Goal: Task Accomplishment & Management: Complete application form

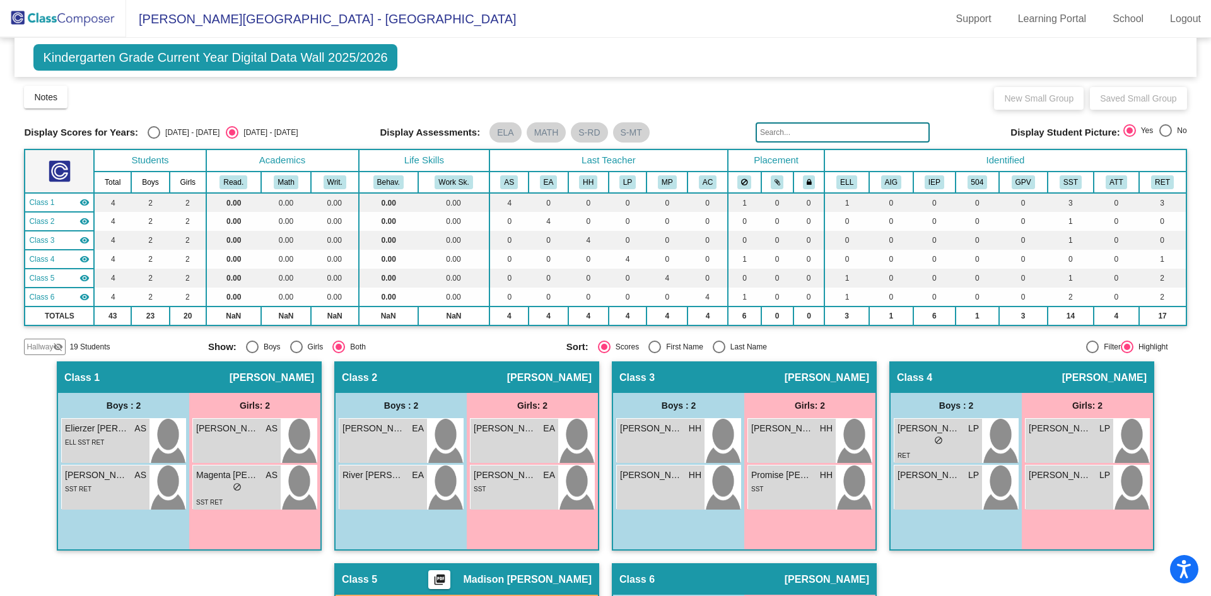
scroll to position [169, 0]
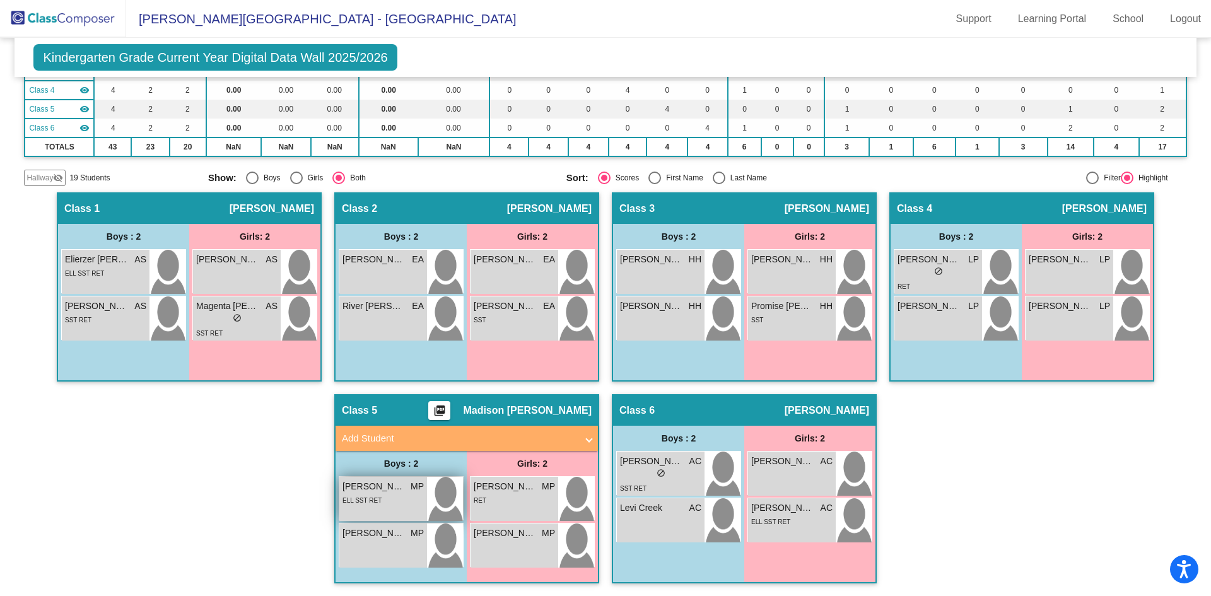
click at [401, 501] on div "ELL SST RET" at bounding box center [382, 499] width 81 height 13
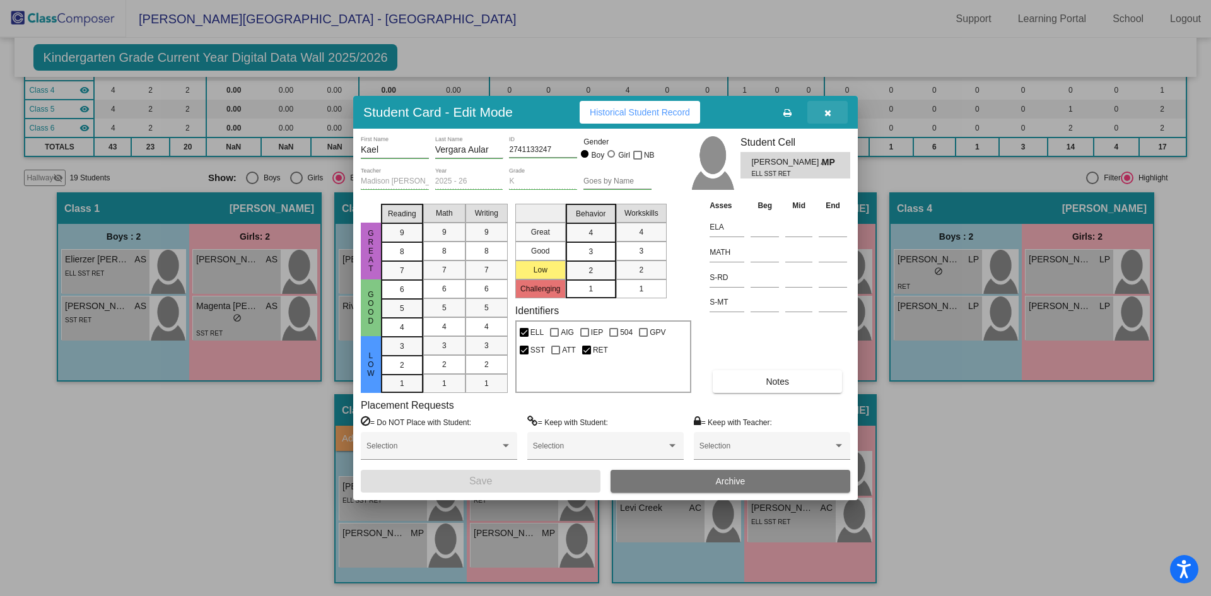
click at [829, 107] on button "button" at bounding box center [827, 112] width 40 height 23
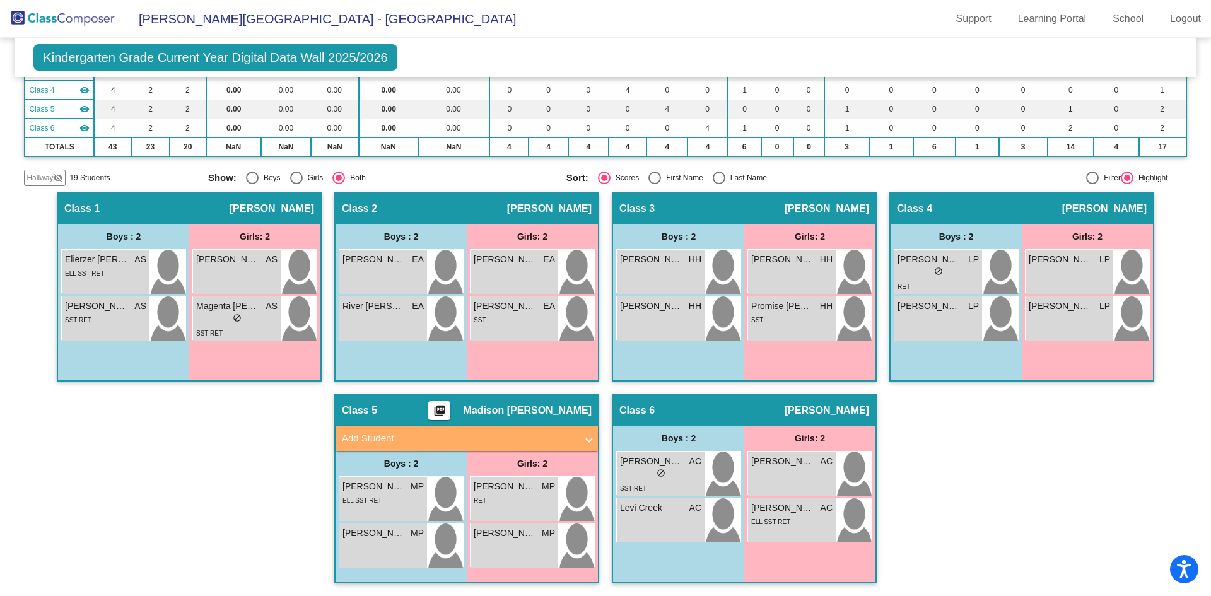
click at [822, 168] on div "Display Scores for Years: 2024 - 2025 2025 - 2026 Grade/Archive Students in Tab…" at bounding box center [605, 50] width 1162 height 271
click at [365, 432] on mat-panel-title "Add Student" at bounding box center [459, 438] width 235 height 15
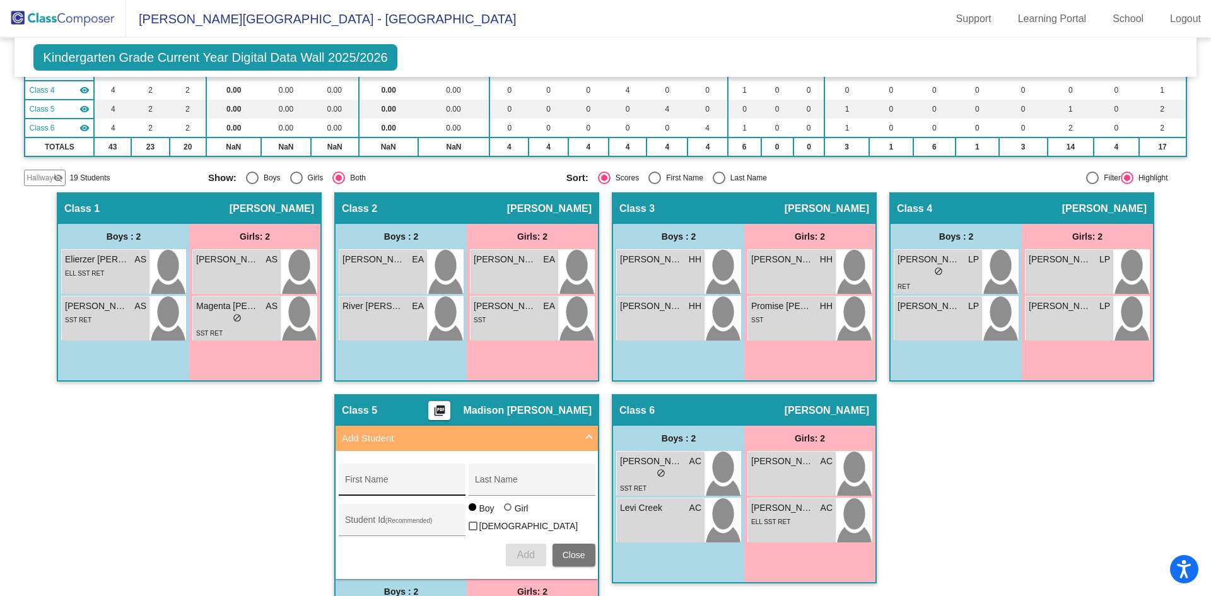
click at [368, 482] on input "First Name" at bounding box center [402, 484] width 114 height 10
click at [369, 484] on input "First Name" at bounding box center [402, 484] width 114 height 10
type input "Loyetta"
type input "Peters"
click at [504, 511] on div at bounding box center [508, 507] width 8 height 8
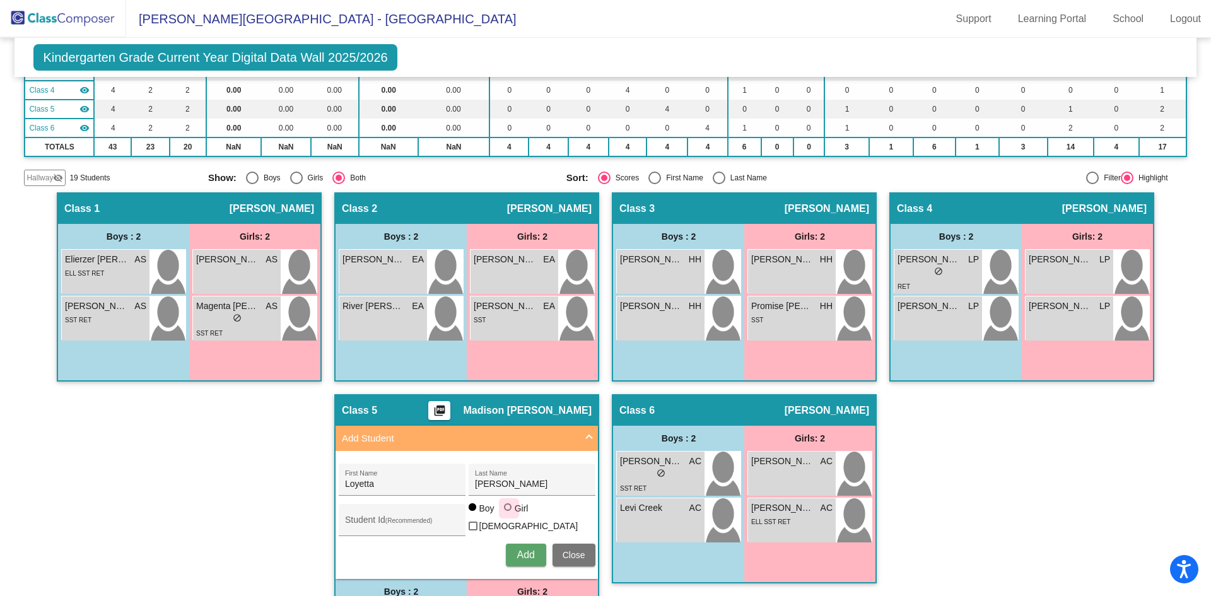
click at [508, 514] on input "Girl" at bounding box center [508, 513] width 1 height 1
radio input "true"
click at [404, 510] on div "Student Id (Recommended)" at bounding box center [402, 523] width 114 height 26
paste input "6544757357"
type input "6544757357"
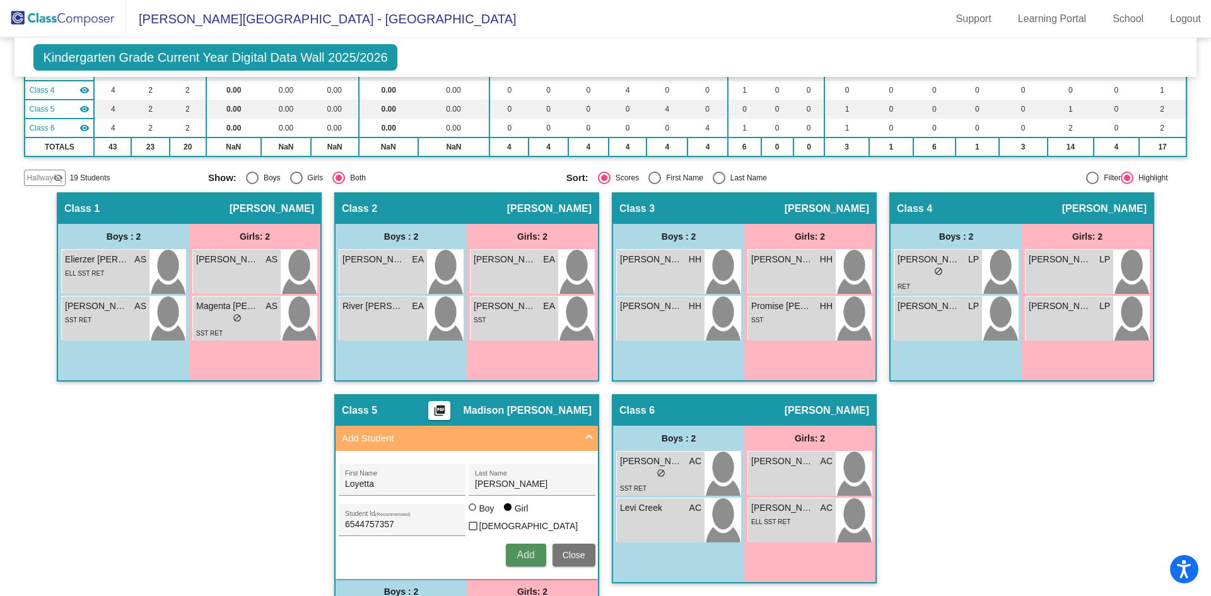
click at [519, 549] on span "Add" at bounding box center [526, 554] width 18 height 11
type input "Saniya"
type input "Nuzzi"
click at [365, 524] on input "Student Id (Recommended)" at bounding box center [402, 525] width 114 height 10
paste input "7363872732"
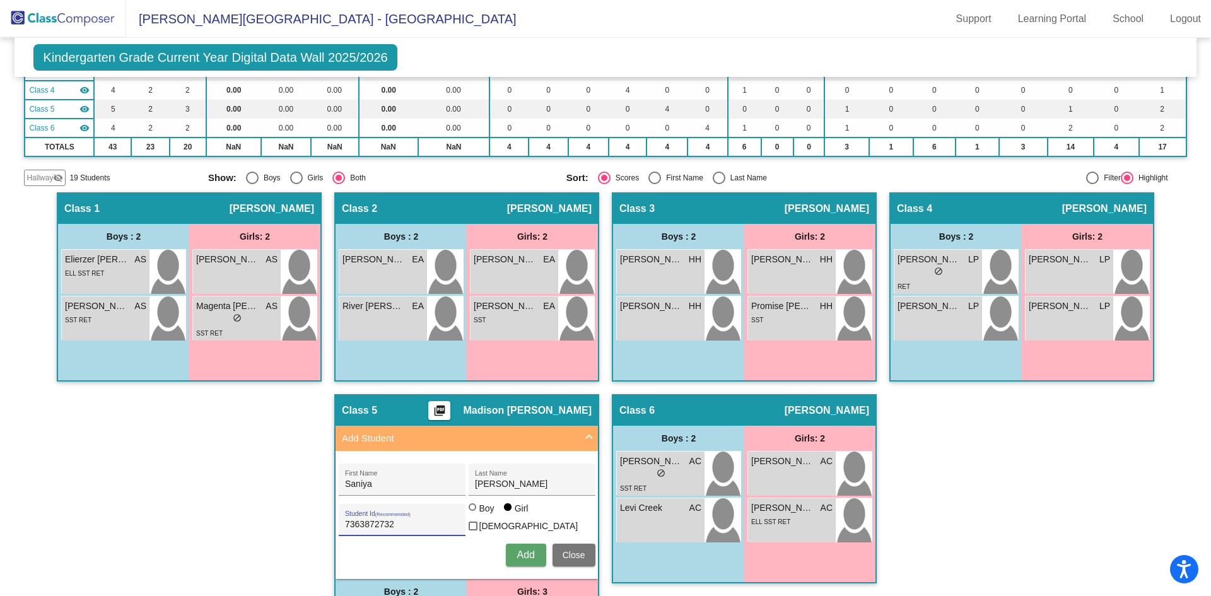
type input "7363872732"
click at [521, 549] on span "Add" at bounding box center [526, 554] width 18 height 11
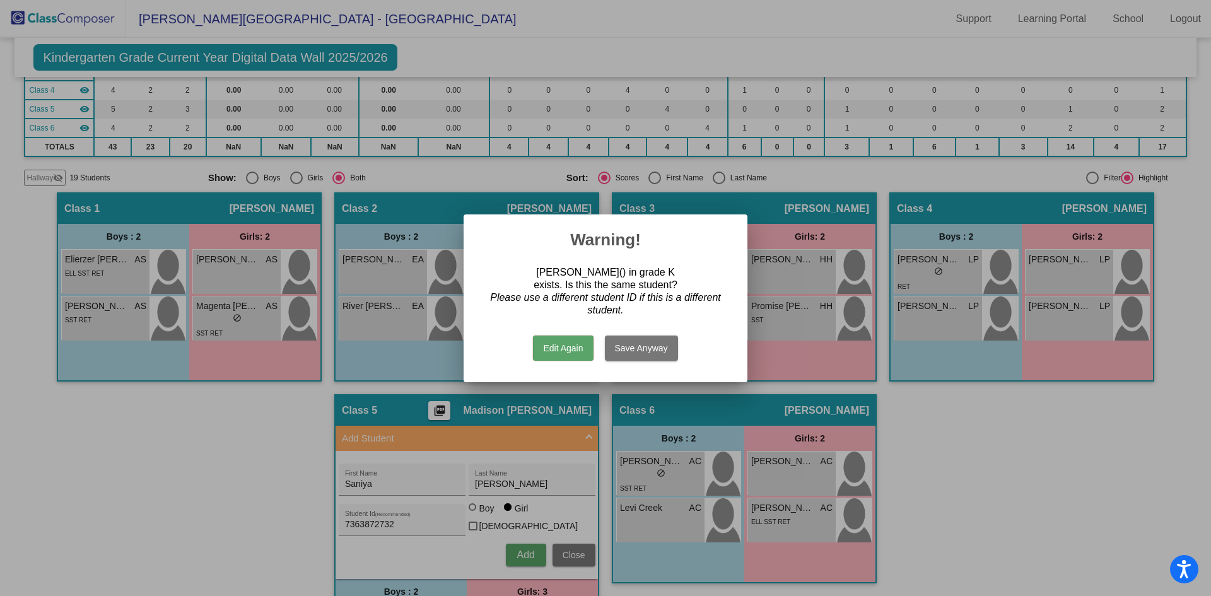
click at [564, 347] on button "Edit Again" at bounding box center [563, 348] width 60 height 25
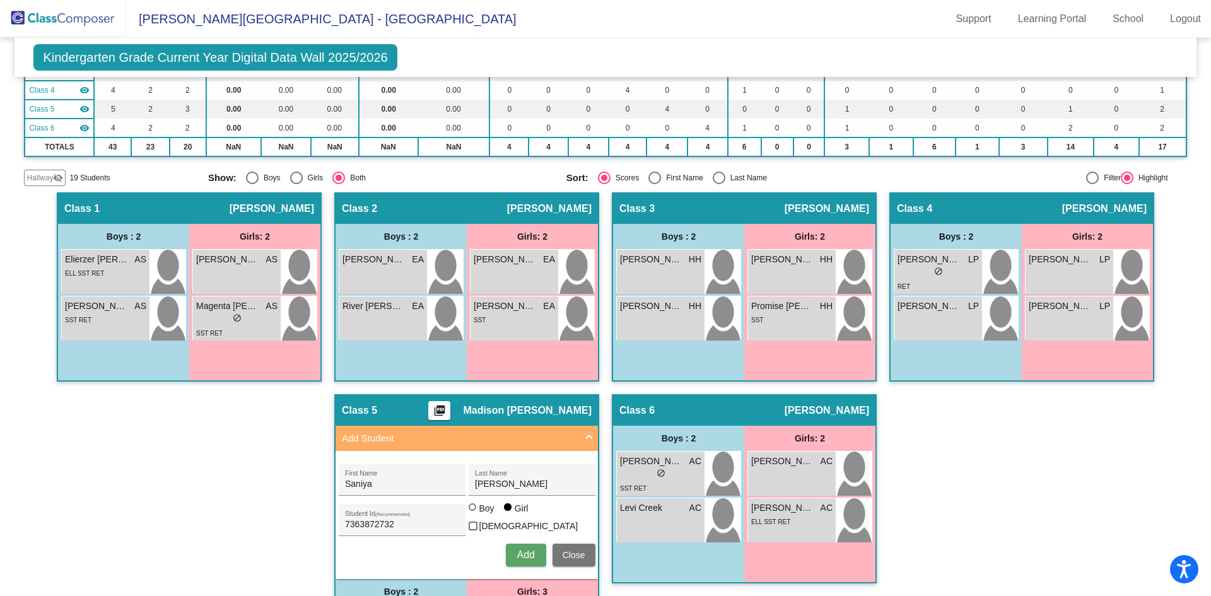
click at [571, 551] on span "Close" at bounding box center [574, 555] width 23 height 10
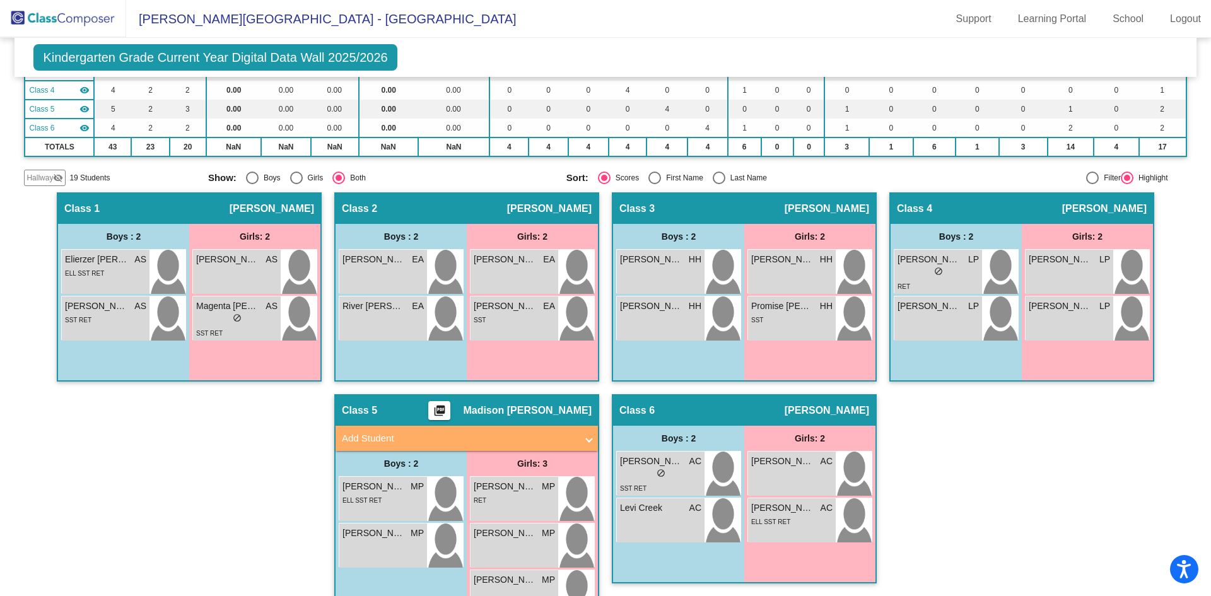
scroll to position [209, 0]
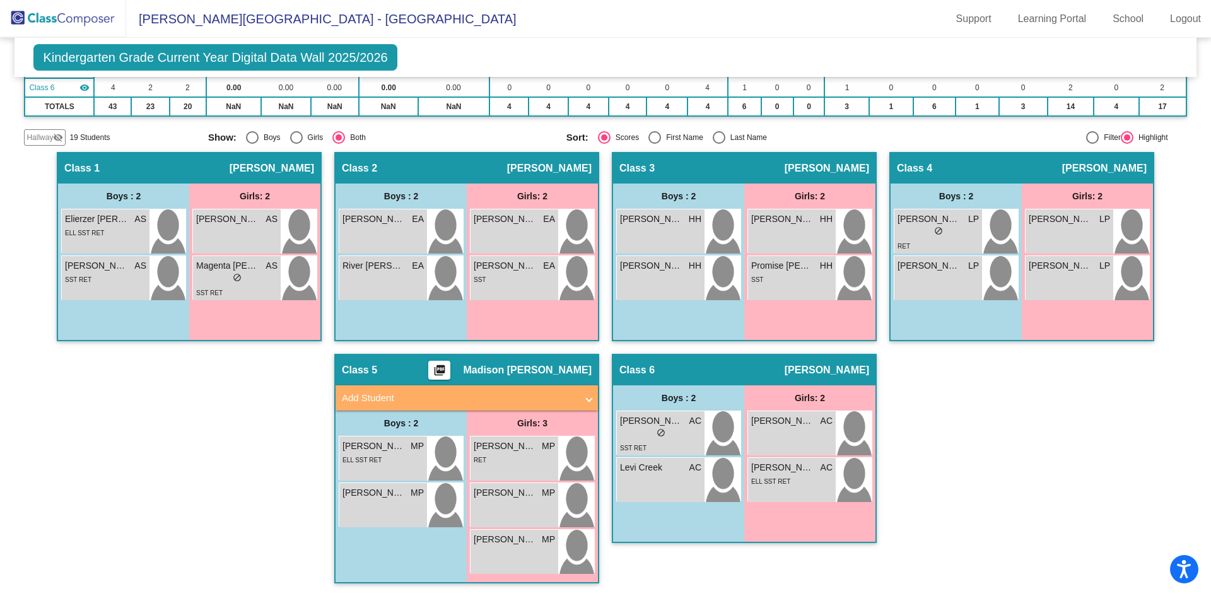
click at [472, 393] on mat-panel-title "Add Student" at bounding box center [459, 398] width 235 height 15
radio input "true"
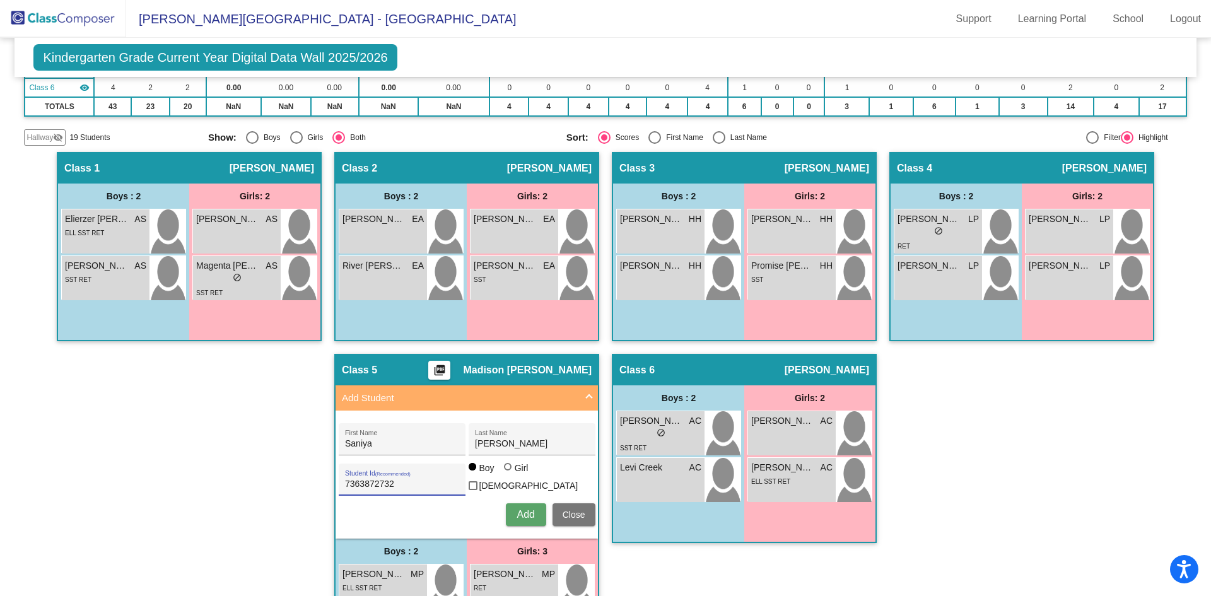
drag, startPoint x: 399, startPoint y: 480, endPoint x: 309, endPoint y: 484, distance: 90.3
click at [309, 484] on div "Hallway - Hallway Class picture_as_pdf Add Student First Name Last Name Student…" at bounding box center [605, 438] width 1162 height 572
click at [402, 444] on input "Saniya" at bounding box center [402, 444] width 114 height 10
type input "S"
type input "Lani"
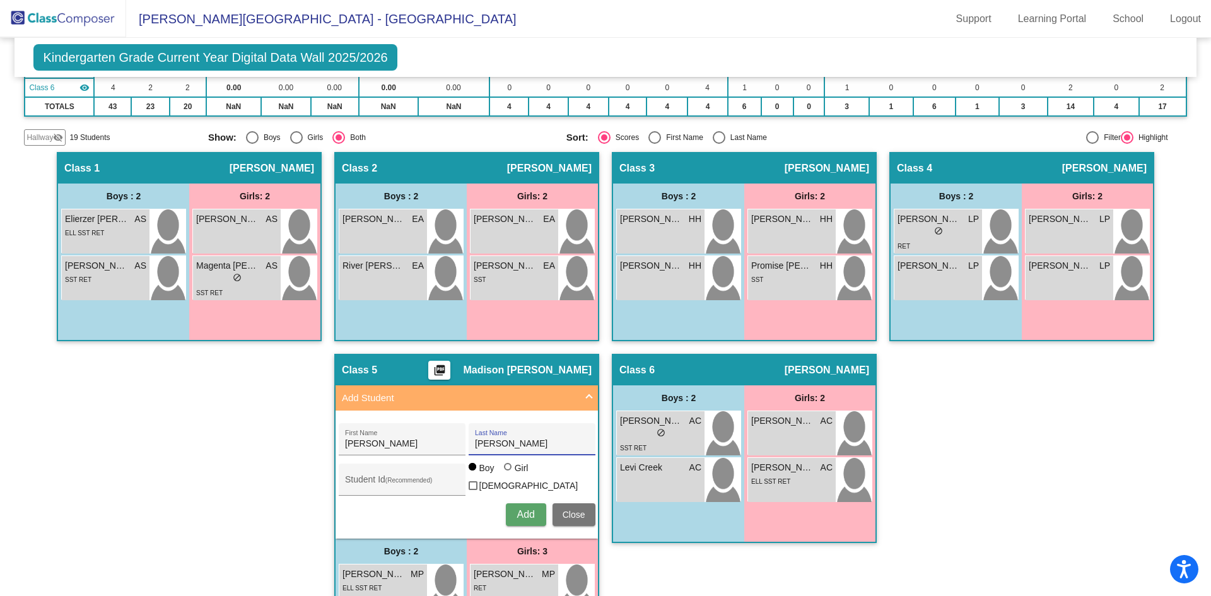
type input "Strickland"
click at [504, 471] on div at bounding box center [508, 467] width 8 height 8
click at [508, 474] on input "Girl" at bounding box center [508, 473] width 1 height 1
radio input "true"
click at [394, 481] on input "Student Id (Recommended)" at bounding box center [402, 484] width 114 height 10
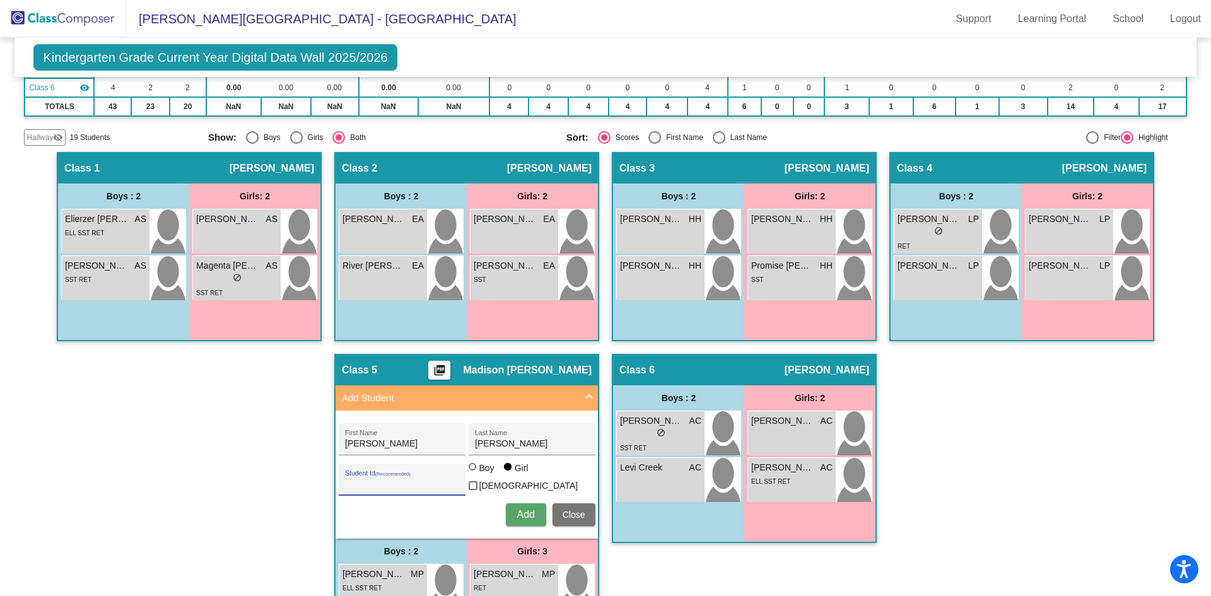
paste input "6976313249"
type input "6976313249"
click at [527, 517] on button "Add" at bounding box center [526, 514] width 40 height 23
type input "Giana"
type input "Cotton"
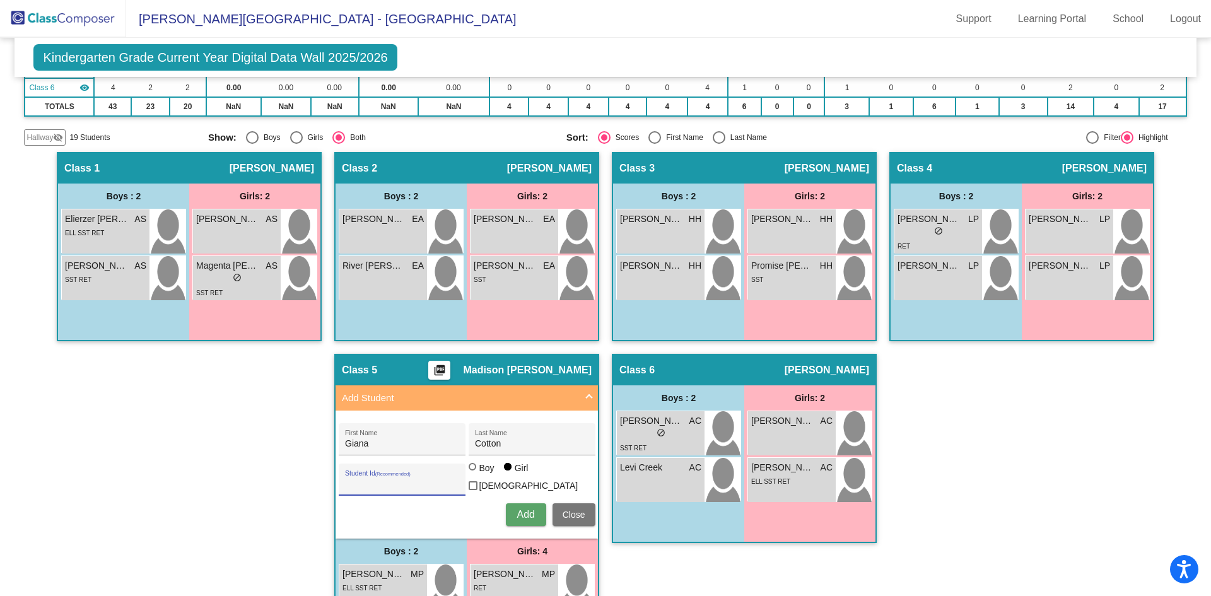
click at [348, 485] on input "Student Id (Recommended)" at bounding box center [402, 484] width 114 height 10
paste input "5774676315"
type input "5774676315"
click at [530, 509] on span "Add" at bounding box center [526, 514] width 18 height 11
type input "Naveah"
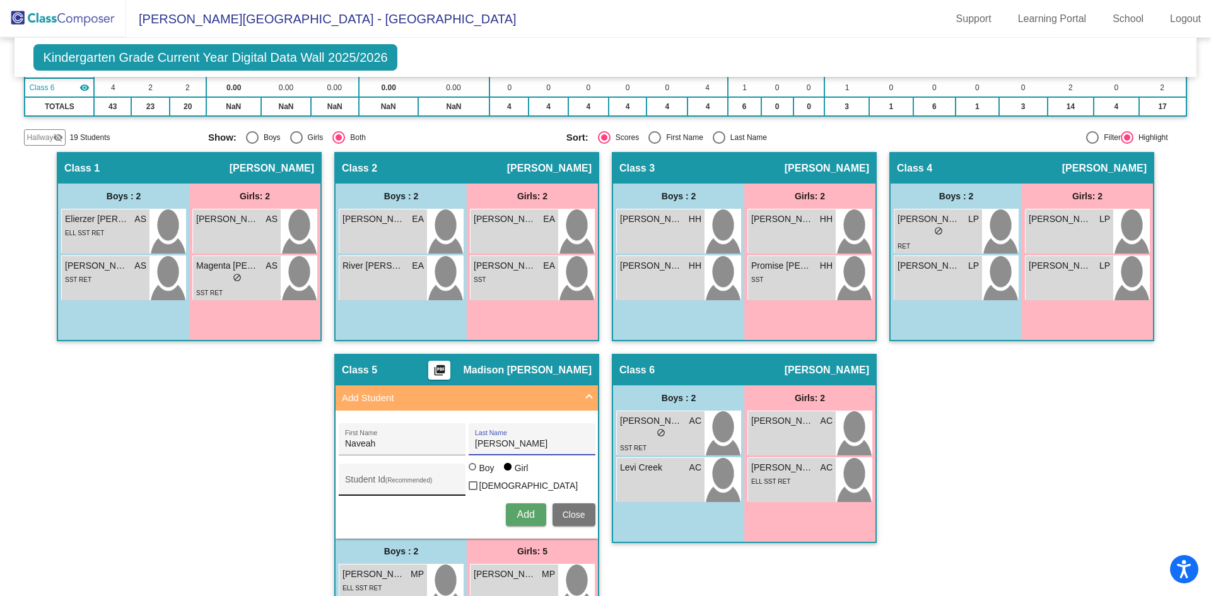
type input "George"
click at [397, 479] on input "Student Id (Recommended)" at bounding box center [402, 484] width 114 height 10
paste input "3221657994"
type input "3221657994"
click at [527, 517] on span "Add" at bounding box center [526, 514] width 18 height 11
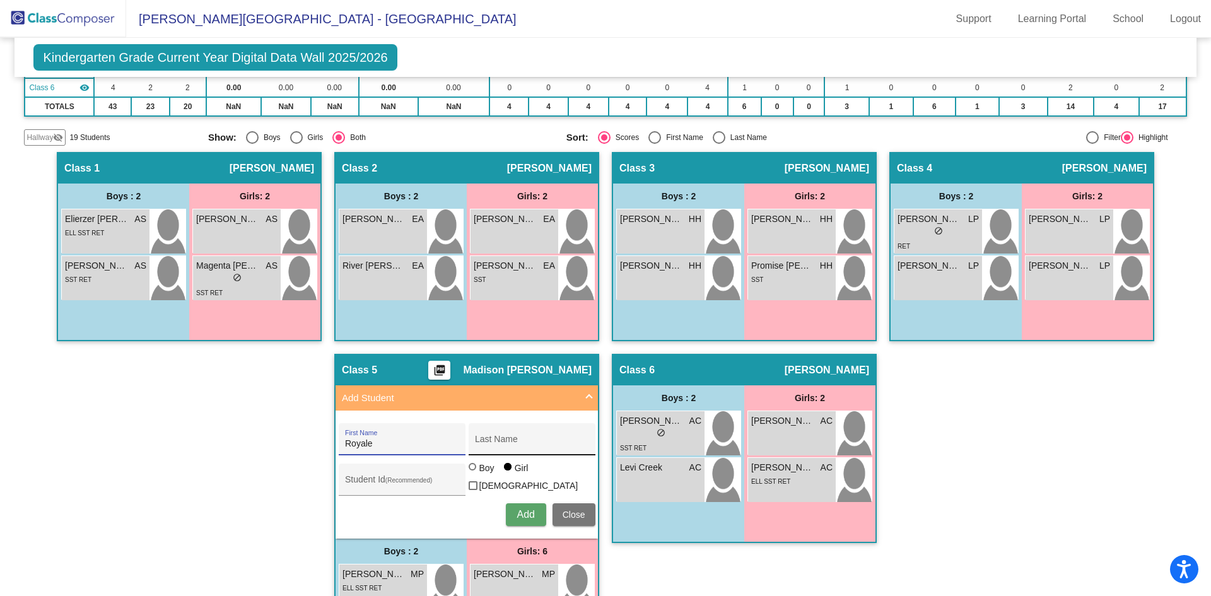
type input "Royale"
click at [512, 441] on input "Last Name" at bounding box center [532, 444] width 114 height 10
type input "Richardson"
click at [374, 477] on div "Student Id (Recommended)" at bounding box center [402, 483] width 114 height 26
click at [472, 471] on div at bounding box center [473, 467] width 8 height 8
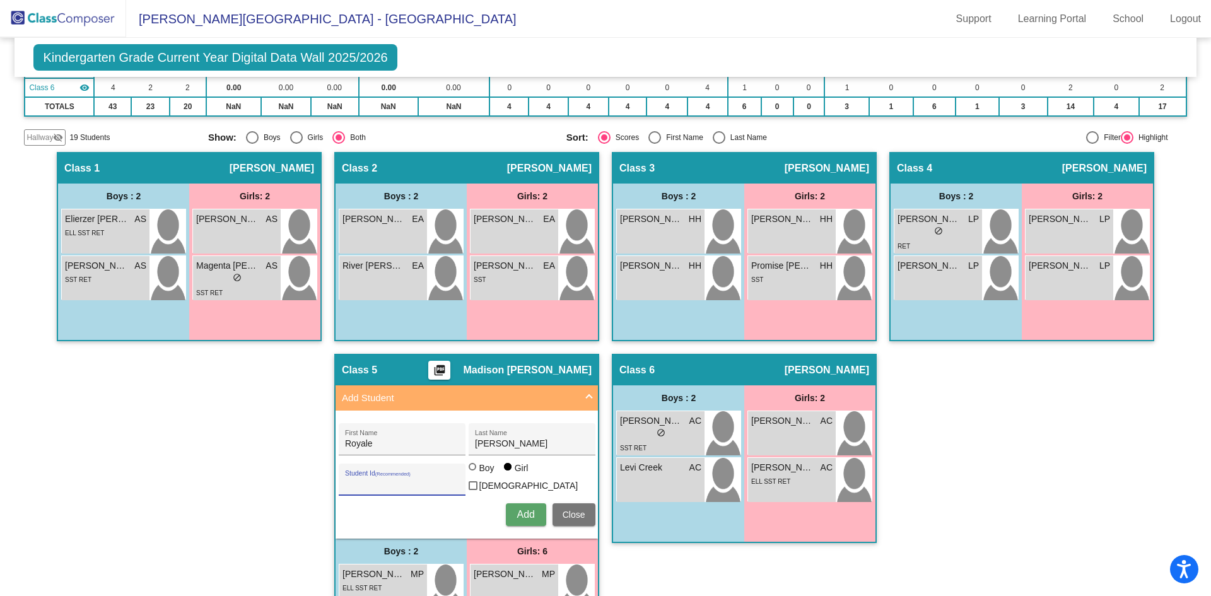
click at [473, 474] on input "Boy" at bounding box center [473, 473] width 1 height 1
radio input "true"
click at [387, 486] on input "Student Id (Recommended)" at bounding box center [402, 484] width 114 height 10
paste input "3789319899"
type input "3789319899"
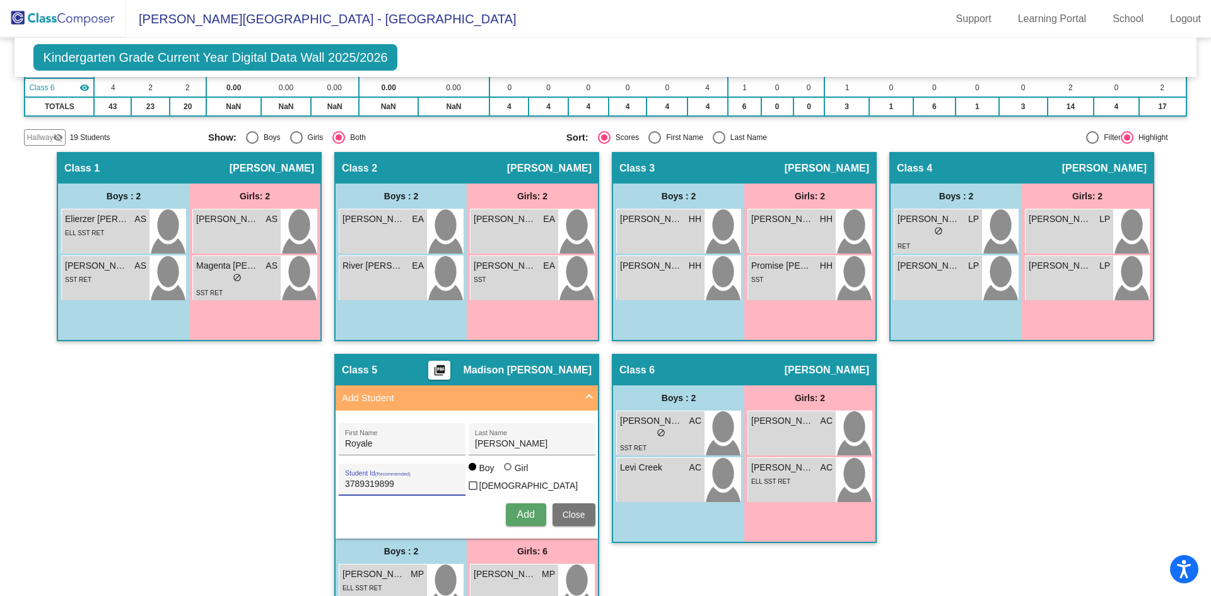
click at [535, 509] on button "Add" at bounding box center [526, 514] width 40 height 23
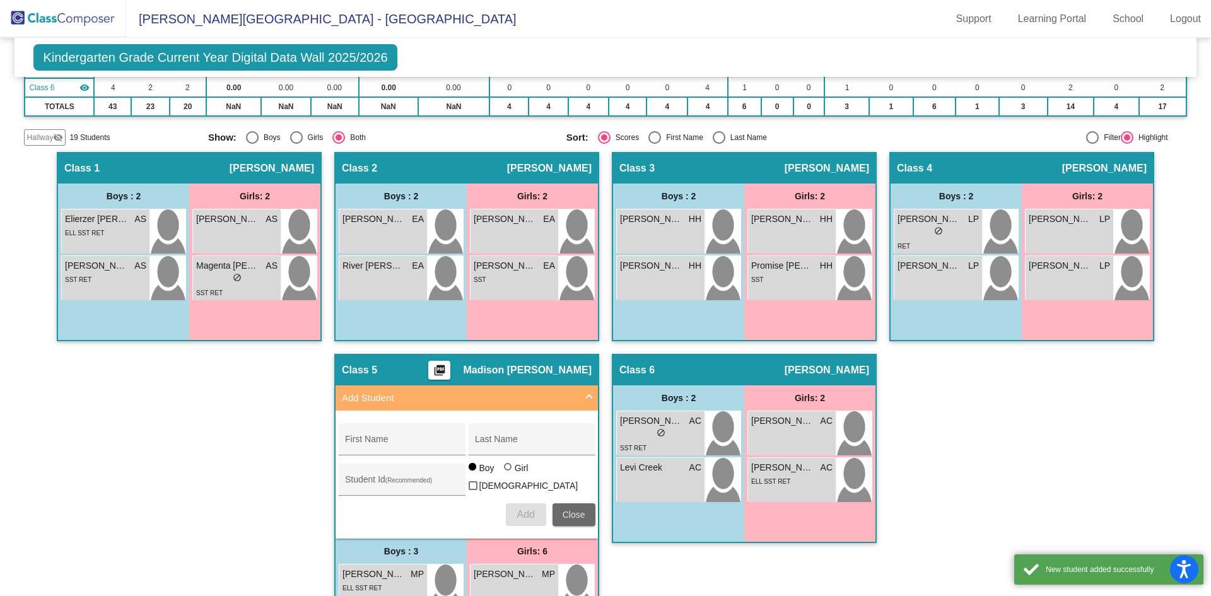
click at [579, 518] on button "Close" at bounding box center [574, 514] width 43 height 23
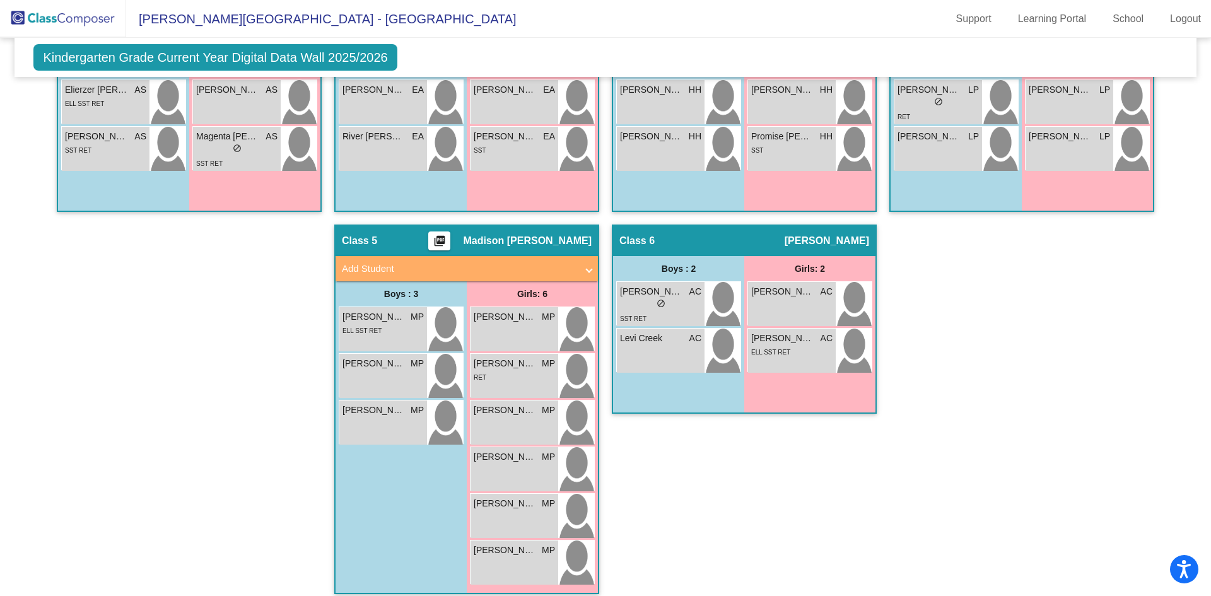
scroll to position [349, 0]
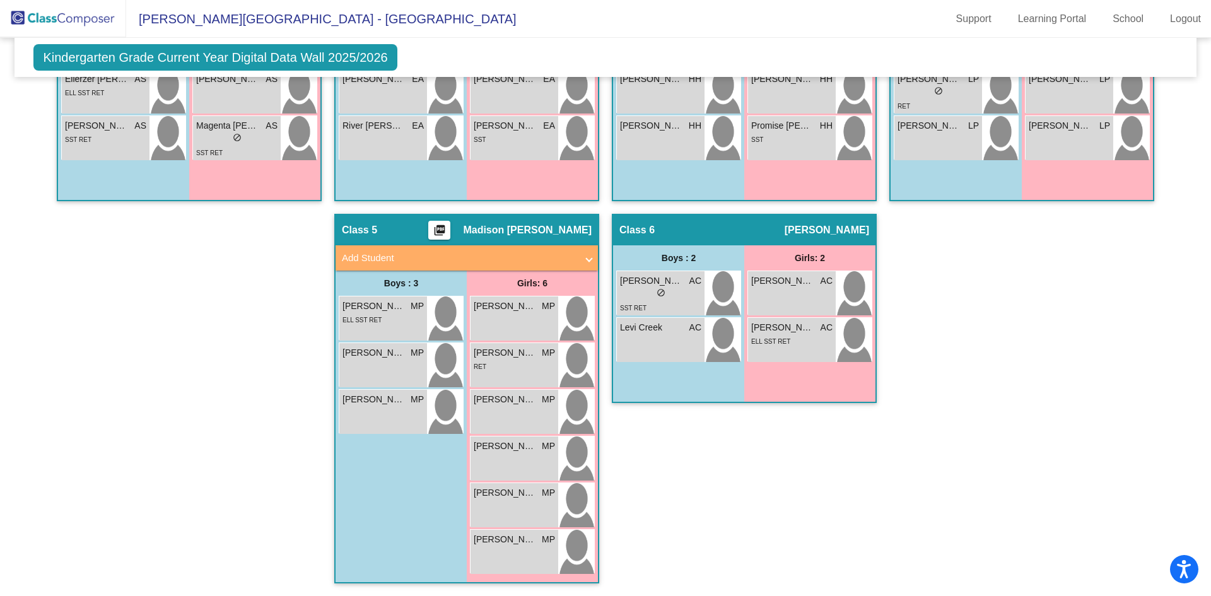
click at [372, 251] on mat-panel-title "Add Student" at bounding box center [459, 258] width 235 height 15
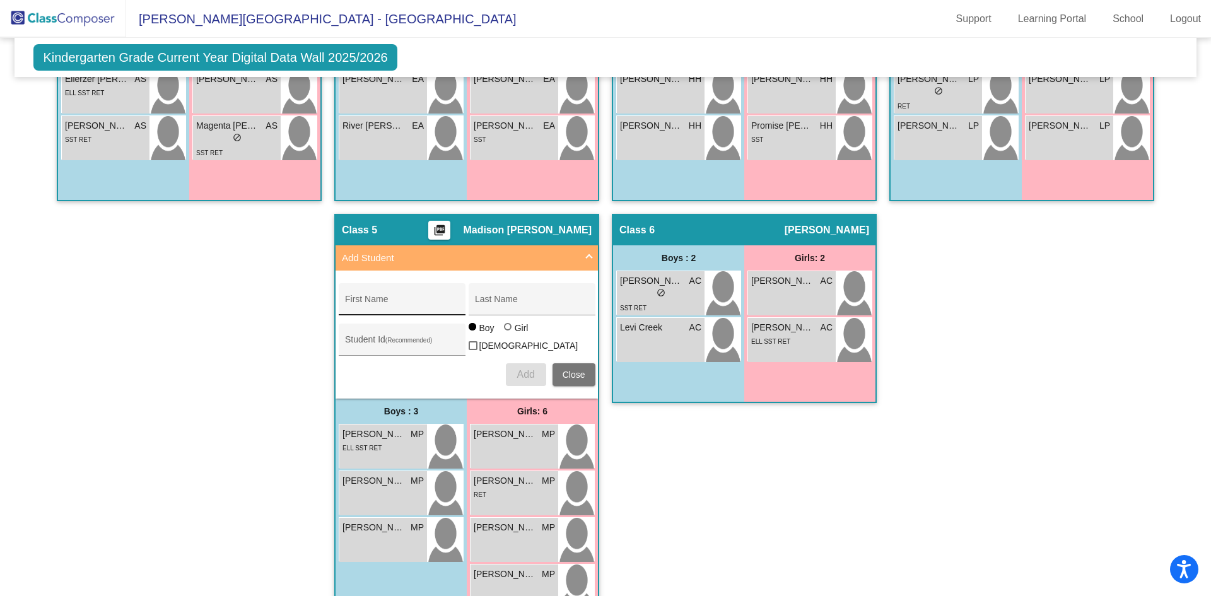
click at [364, 298] on div "First Name" at bounding box center [402, 303] width 114 height 26
type input "Myles"
type input "Ramos"
click at [364, 341] on input "Student Id (Recommended)" at bounding box center [402, 344] width 114 height 10
type input "1749568152"
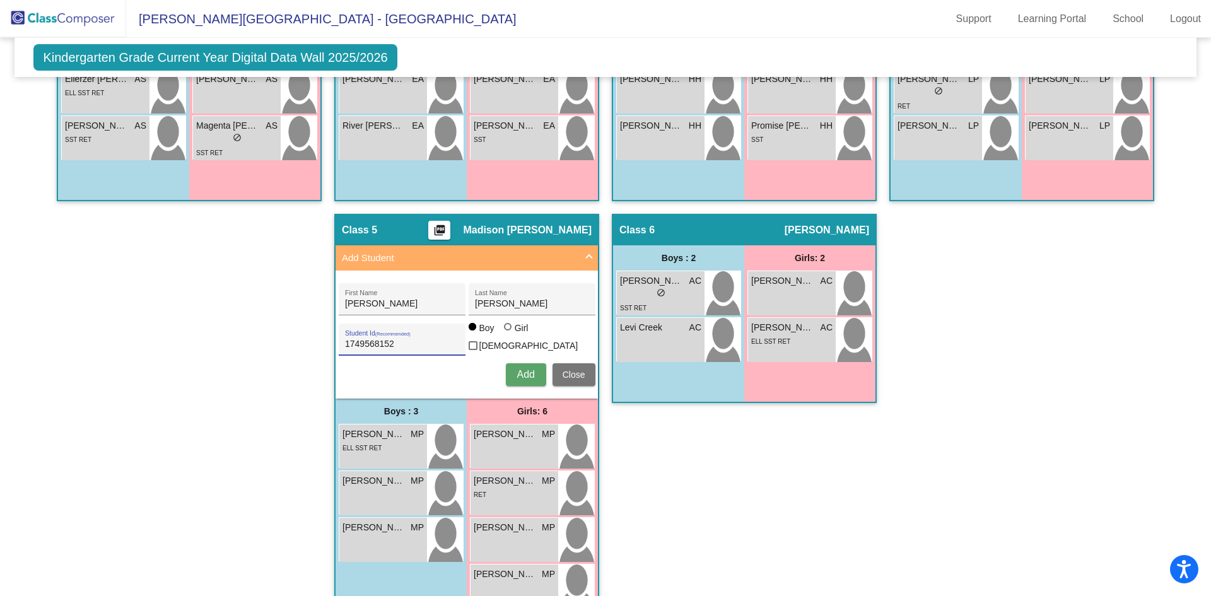
click at [532, 373] on button "Add" at bounding box center [526, 374] width 40 height 23
type input "Joseph"
type input "Powers"
click at [354, 349] on div "Student Id (Recommended)" at bounding box center [402, 343] width 114 height 26
type input "4631346124"
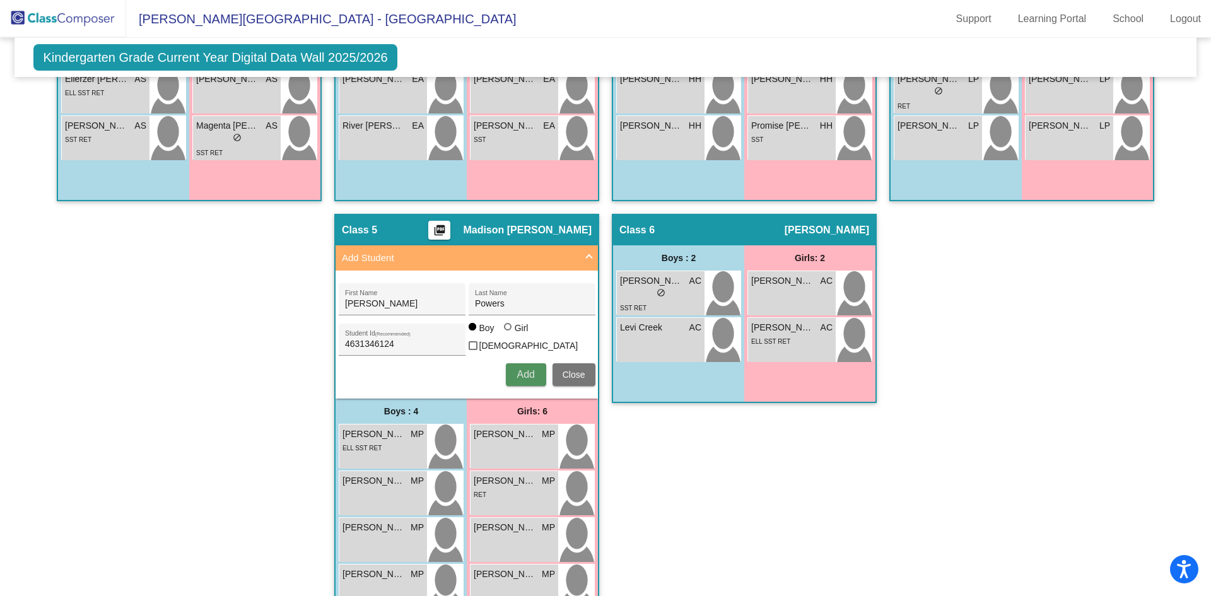
click at [537, 375] on button "Add" at bounding box center [526, 374] width 40 height 23
type input "Kaiden"
type input "Mitchell"
click at [365, 340] on input "Student Id (Recommended)" at bounding box center [402, 344] width 114 height 10
type input "9567833729"
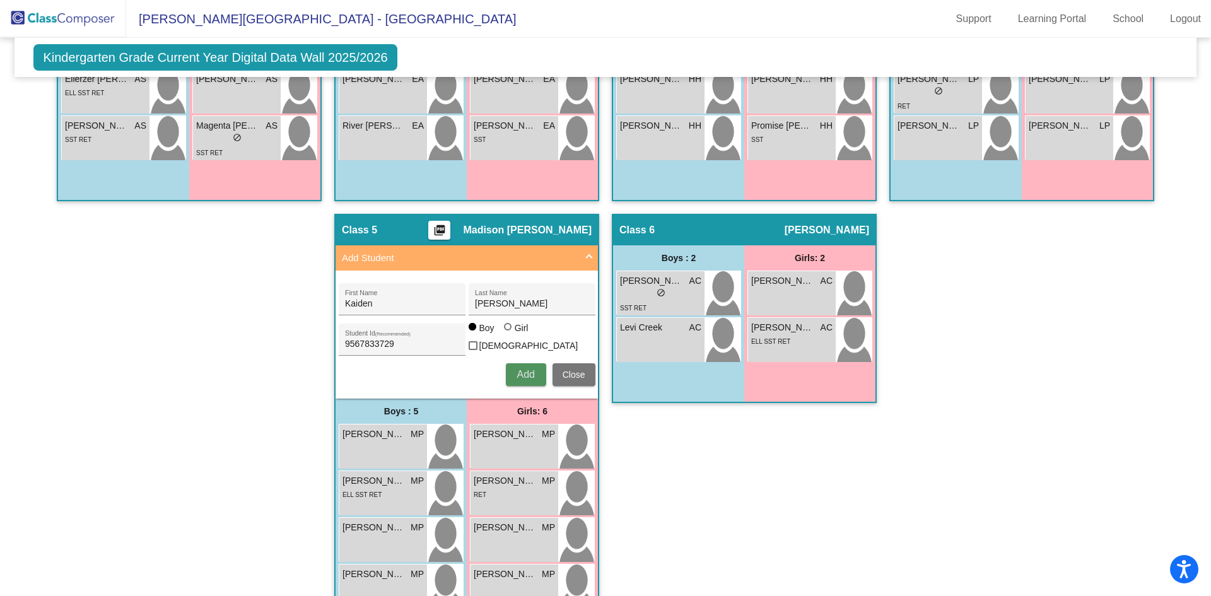
click at [522, 370] on span "Add" at bounding box center [526, 374] width 18 height 11
type input "Grayson"
type input "Glanton"
click at [374, 342] on input "Student Id (Recommended)" at bounding box center [402, 344] width 114 height 10
paste input "4996257393"
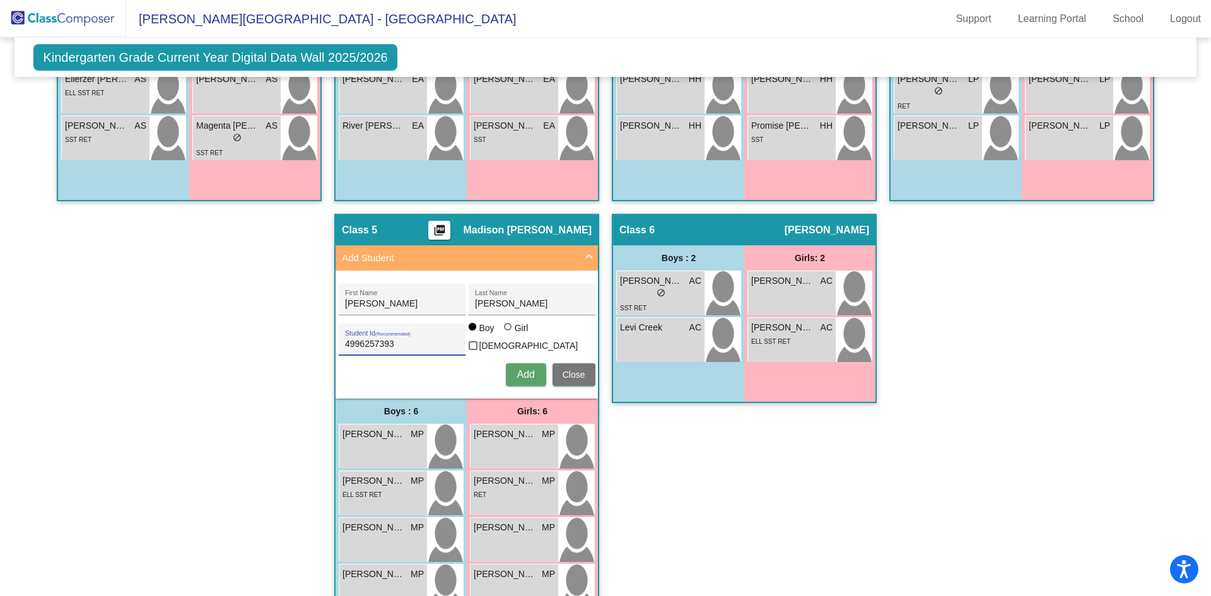
type input "4996257393"
click at [527, 363] on button "Add" at bounding box center [526, 374] width 40 height 23
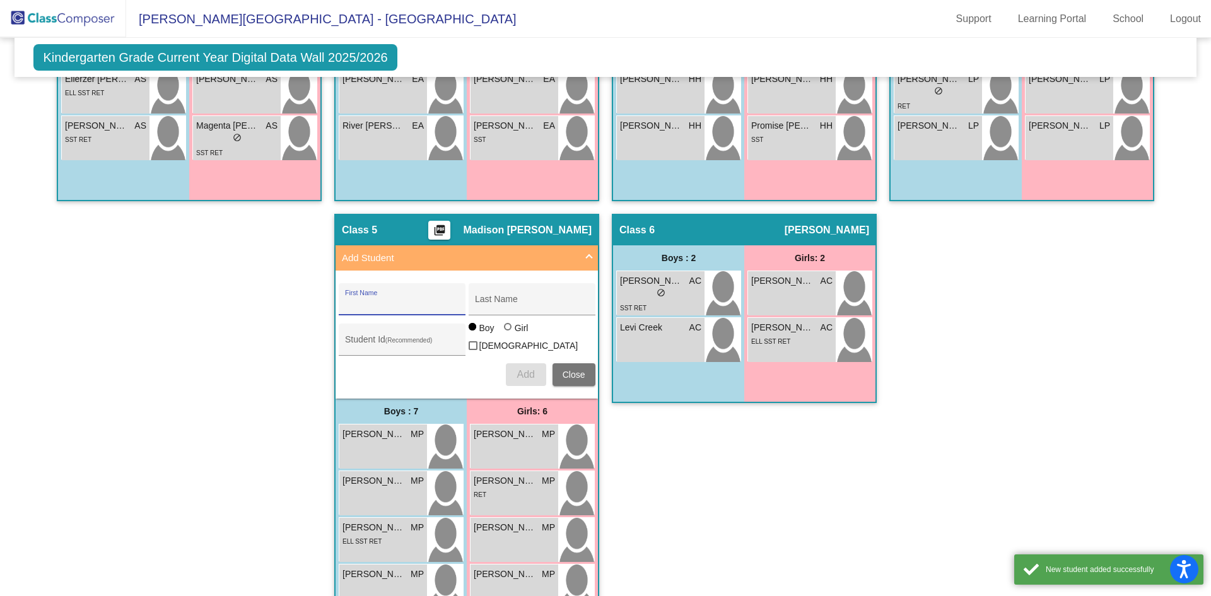
click at [568, 363] on button "Close" at bounding box center [574, 374] width 43 height 23
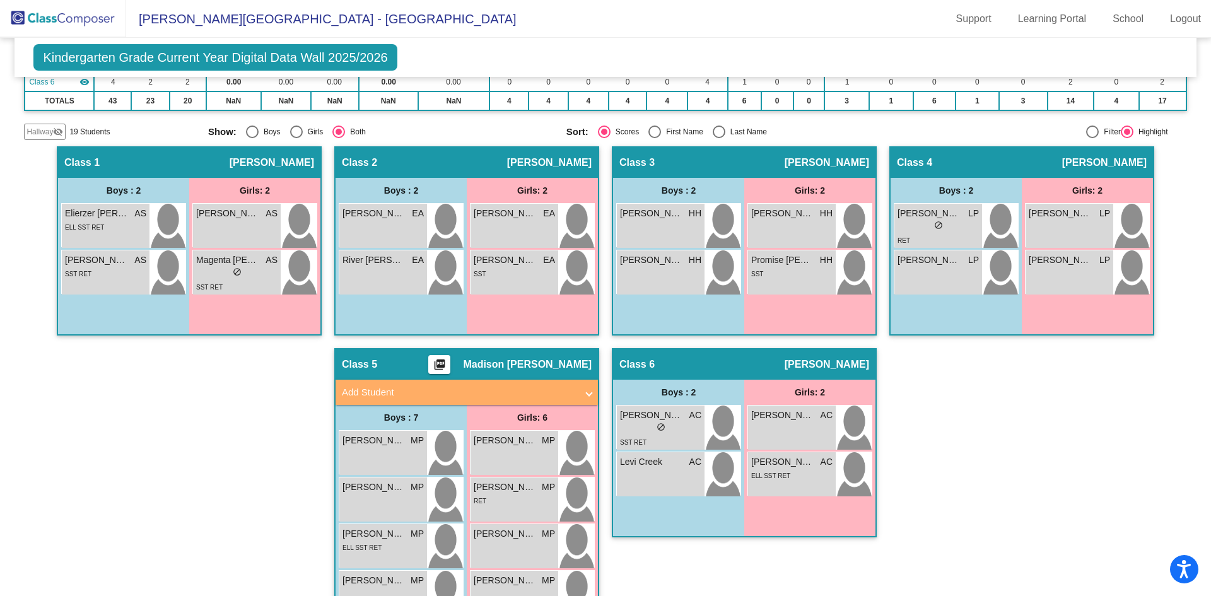
scroll to position [0, 0]
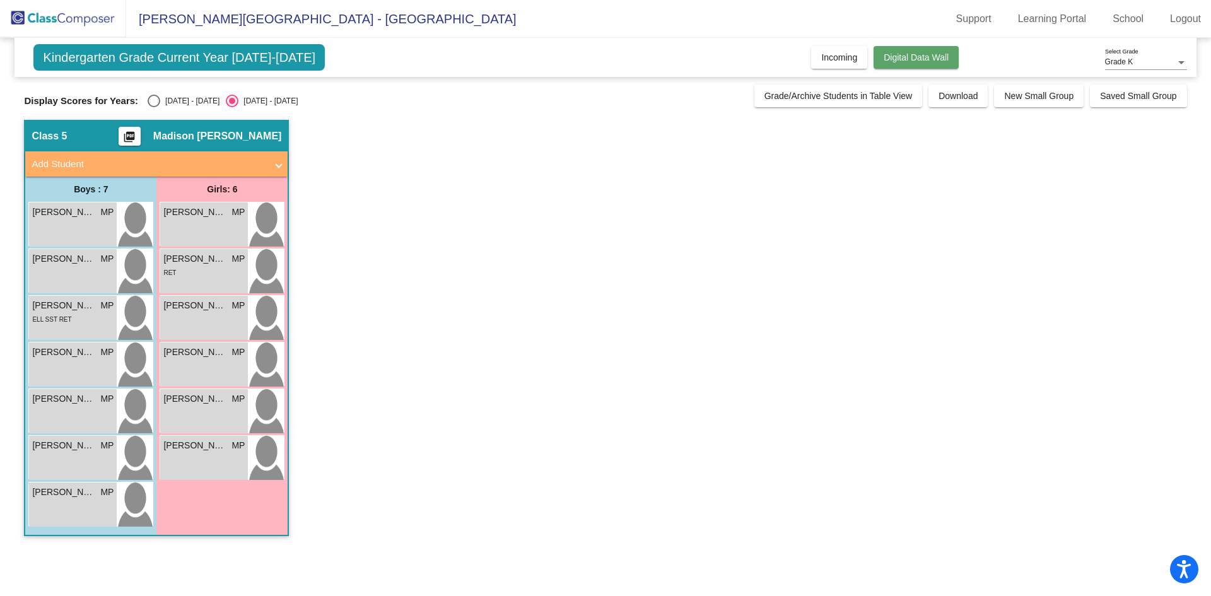
click at [909, 56] on span "Digital Data Wall" at bounding box center [916, 57] width 65 height 10
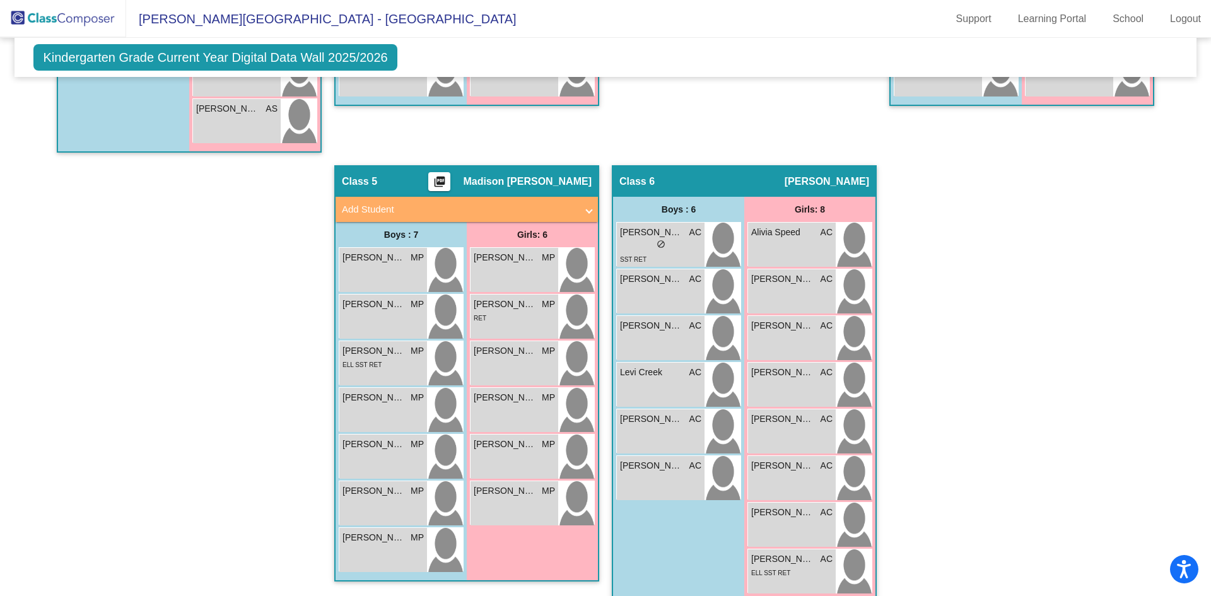
scroll to position [666, 0]
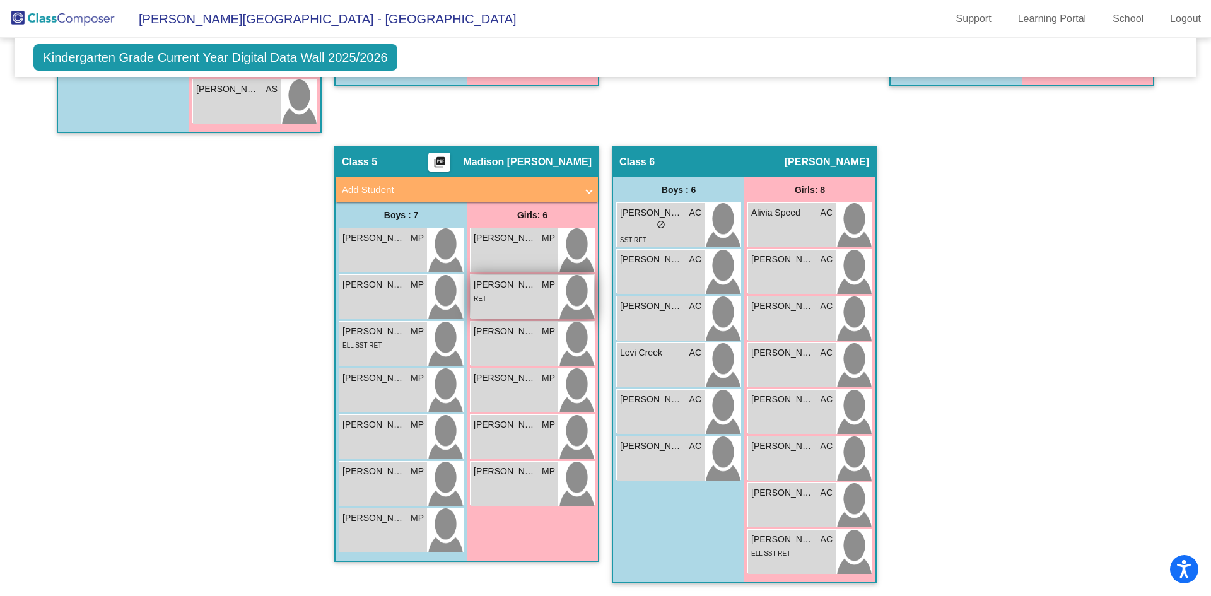
click at [479, 303] on div "RET" at bounding box center [480, 297] width 13 height 13
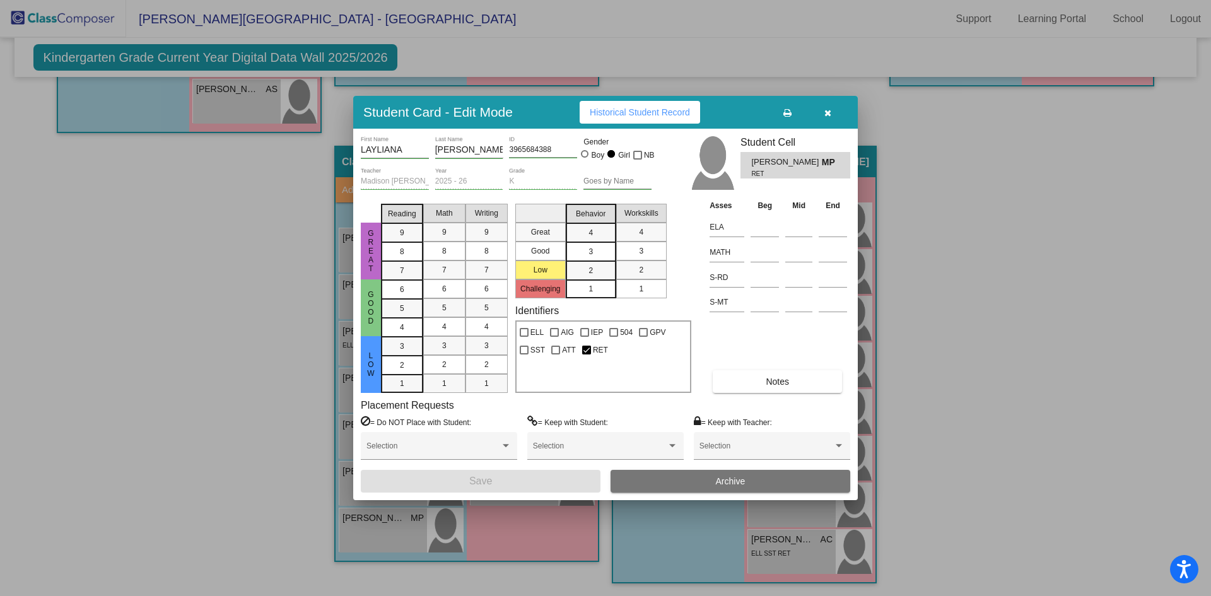
click at [831, 113] on button "button" at bounding box center [827, 112] width 40 height 23
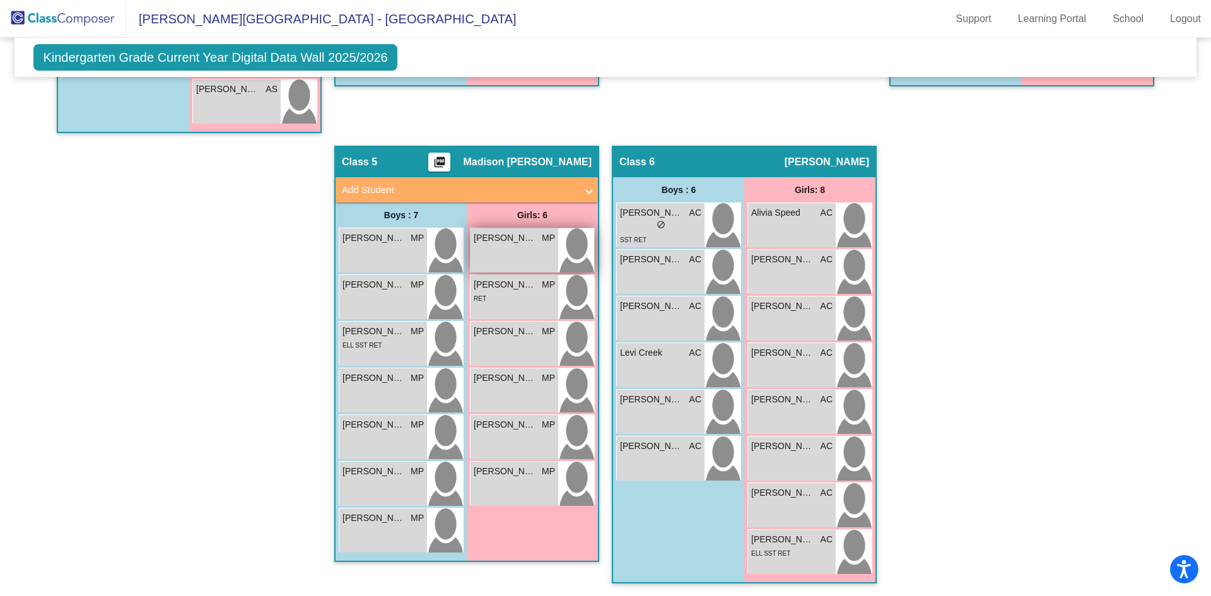
click at [495, 245] on span "Giana Cotton" at bounding box center [505, 237] width 63 height 13
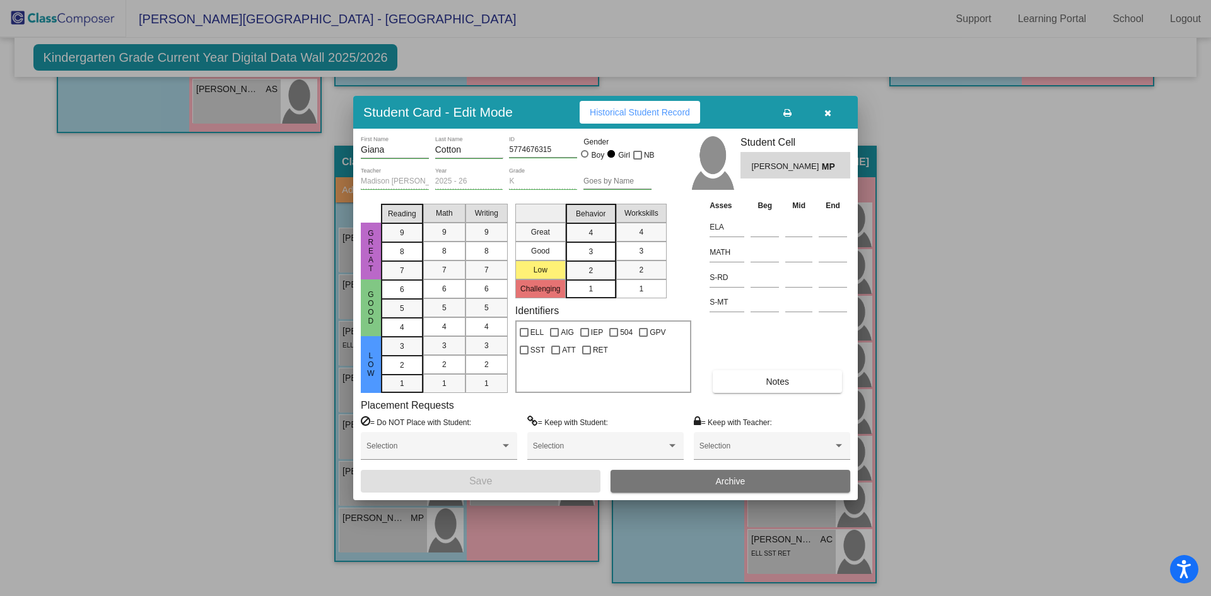
click at [833, 112] on button "button" at bounding box center [827, 112] width 40 height 23
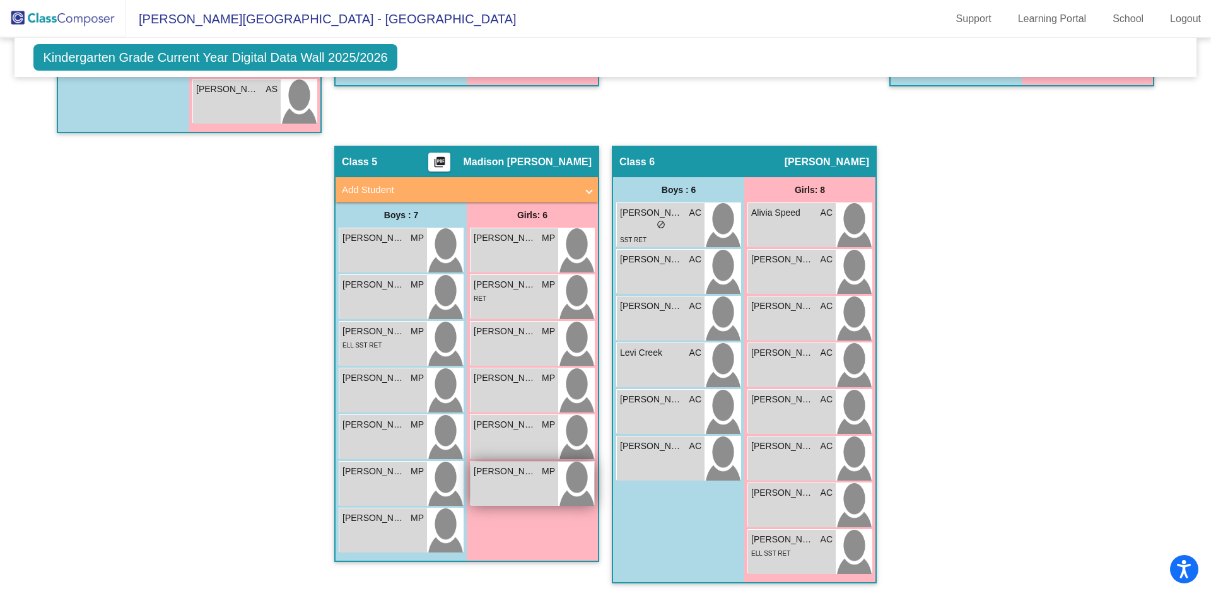
click at [513, 495] on div "Saniya Nuzzi MP lock do_not_disturb_alt" at bounding box center [515, 484] width 88 height 44
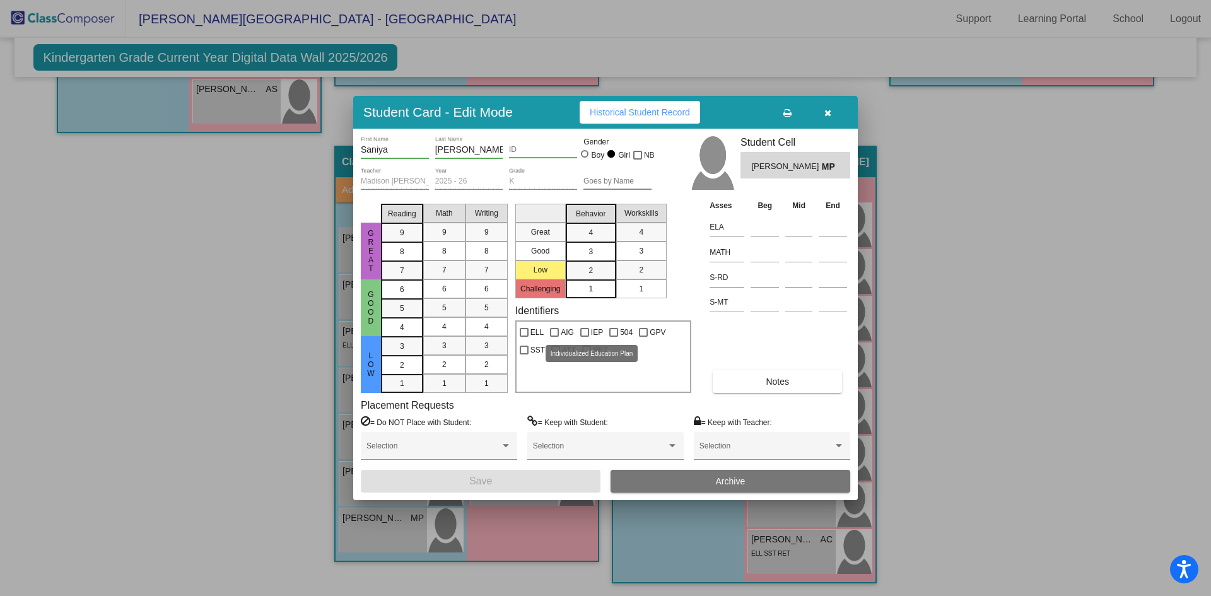
click at [588, 334] on div at bounding box center [584, 332] width 9 height 9
click at [585, 337] on input "IEP" at bounding box center [584, 337] width 1 height 1
checkbox input "true"
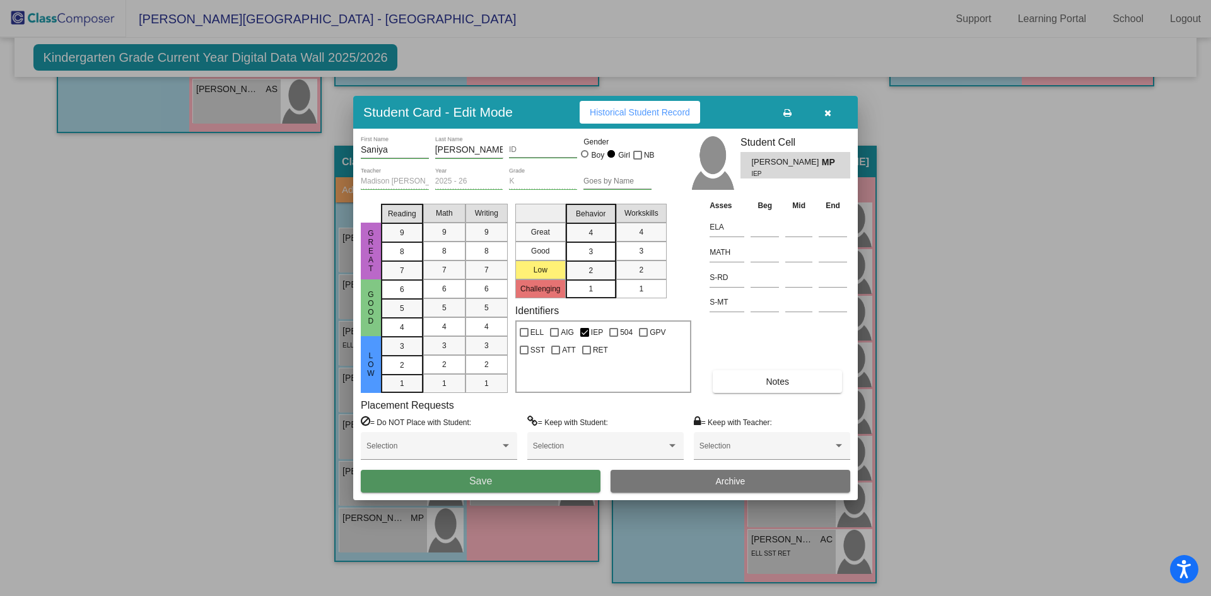
click at [490, 479] on span "Save" at bounding box center [480, 481] width 23 height 11
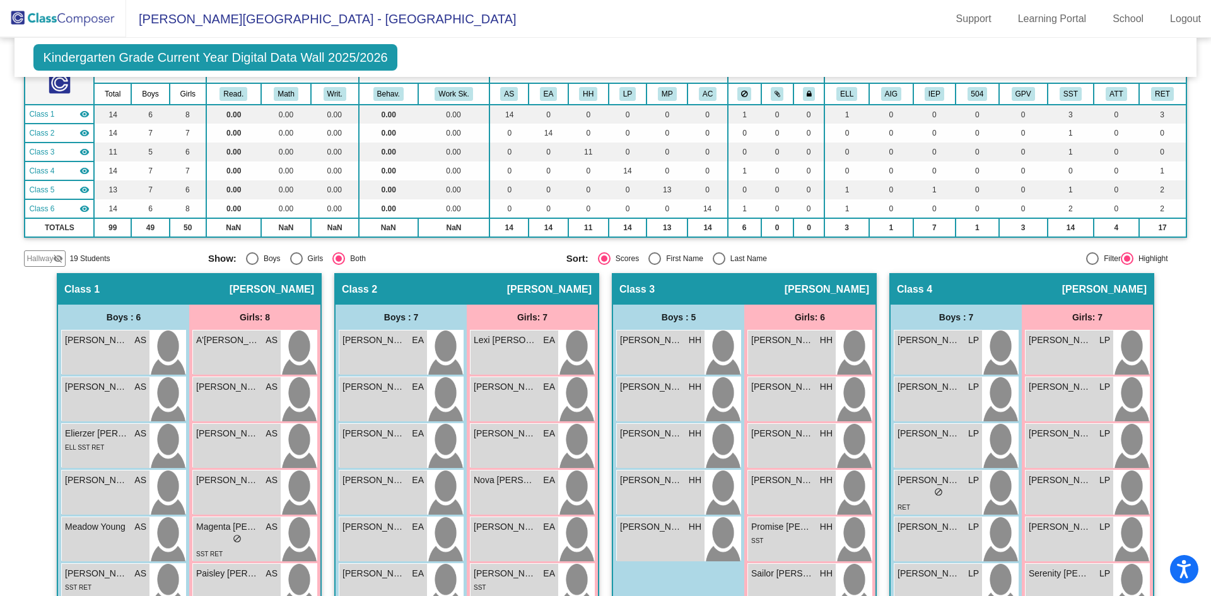
scroll to position [0, 0]
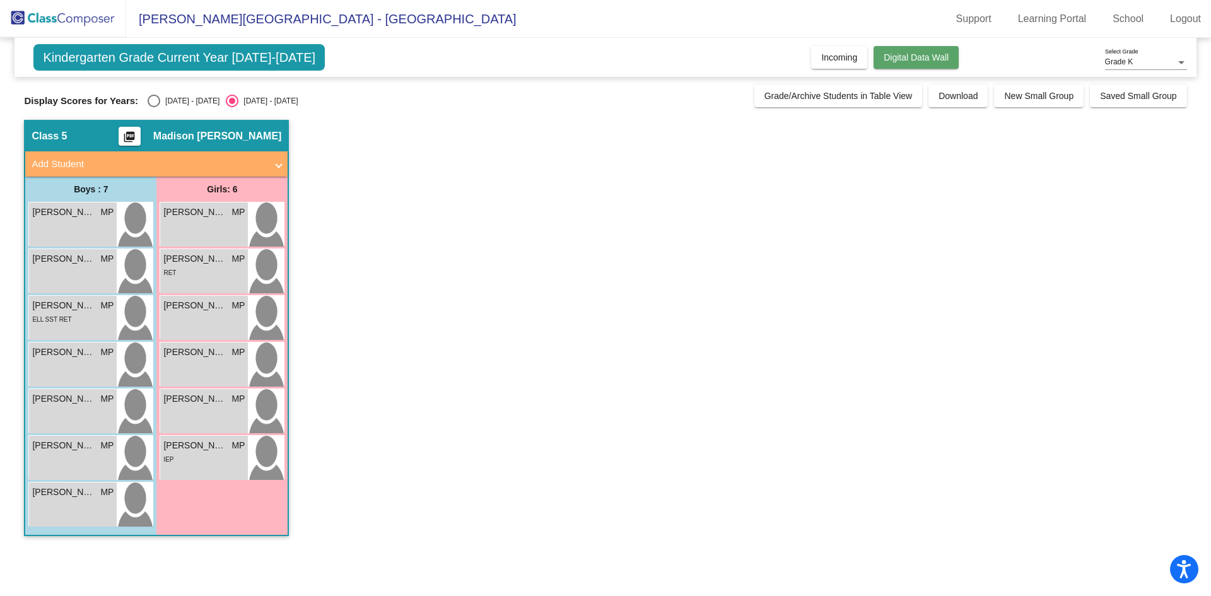
click at [935, 59] on span "Digital Data Wall" at bounding box center [916, 57] width 65 height 10
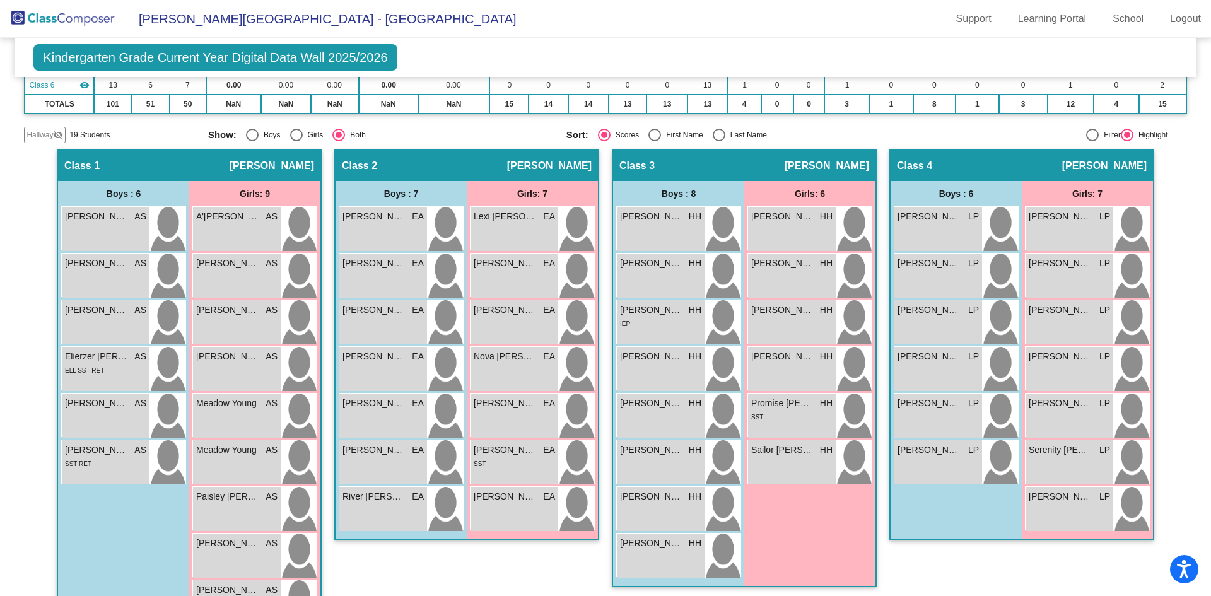
scroll to position [211, 0]
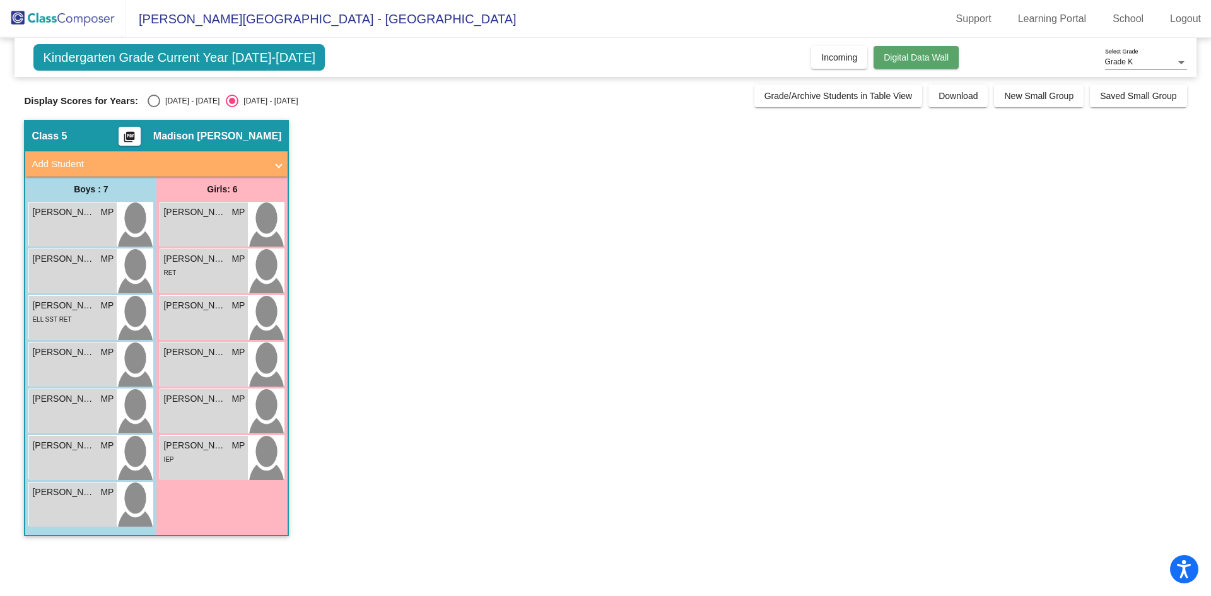
click at [939, 66] on button "Digital Data Wall" at bounding box center [916, 57] width 85 height 23
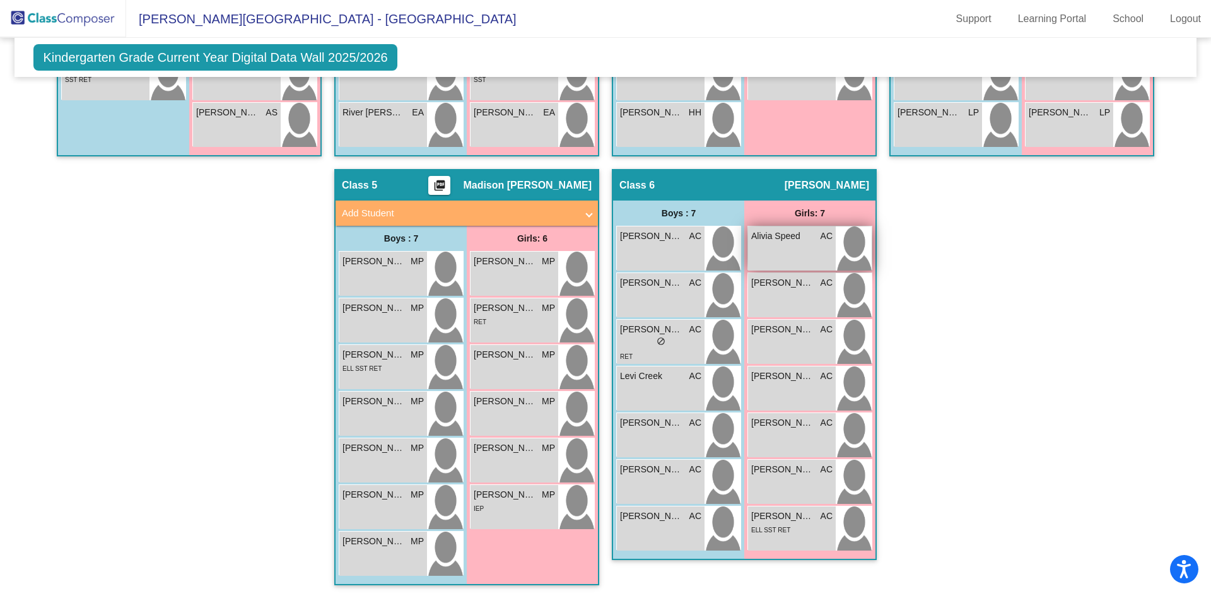
scroll to position [597, 0]
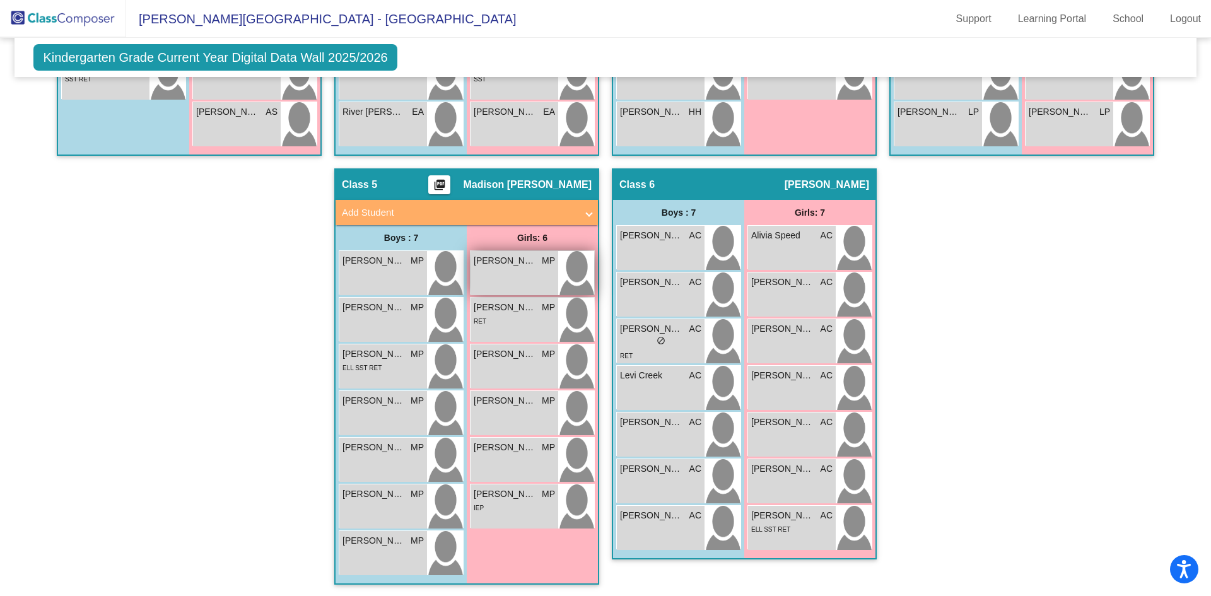
click at [510, 267] on span "[PERSON_NAME]" at bounding box center [505, 260] width 63 height 13
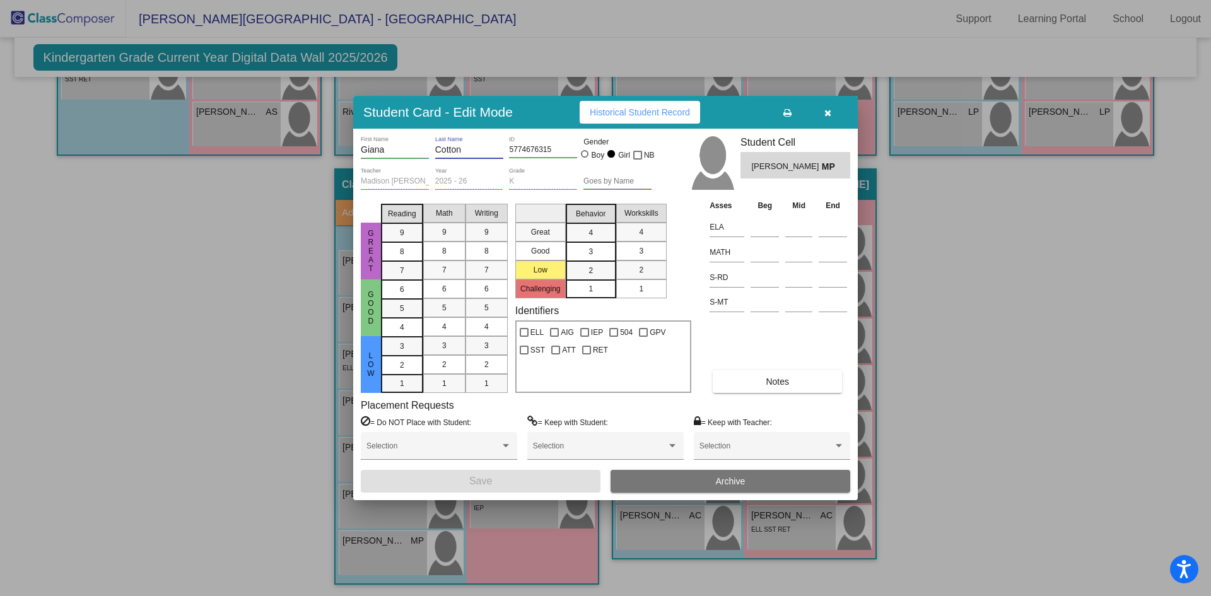
drag, startPoint x: 467, startPoint y: 148, endPoint x: 439, endPoint y: 148, distance: 27.8
click at [439, 148] on input "Cotton" at bounding box center [469, 150] width 68 height 10
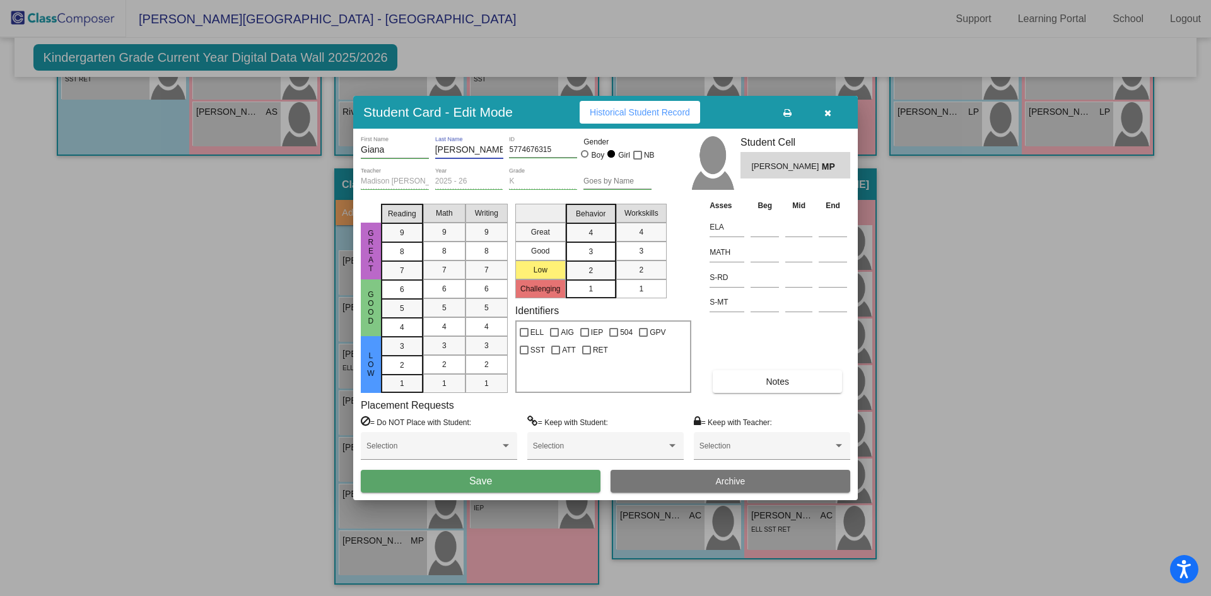
type input "Castillo"
click at [497, 486] on button "Save" at bounding box center [481, 481] width 240 height 23
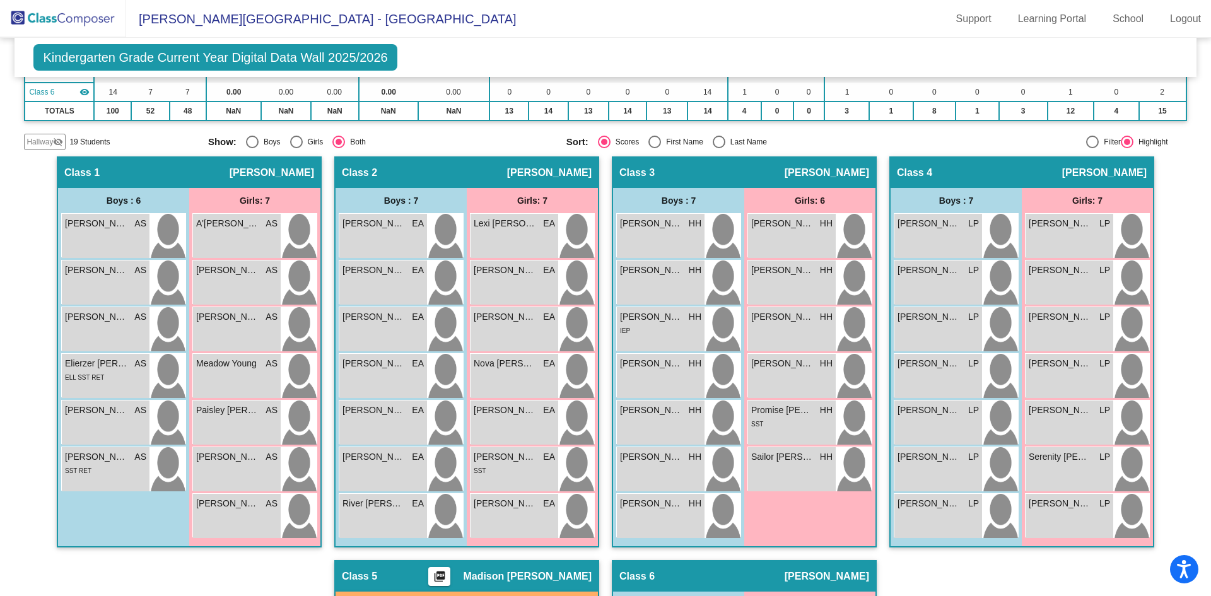
scroll to position [204, 0]
drag, startPoint x: 450, startPoint y: 305, endPoint x: 968, endPoint y: 584, distance: 588.6
click at [968, 584] on div "Hallway - Hallway Class picture_as_pdf Add Student First Name Last Name Student…" at bounding box center [605, 573] width 1162 height 833
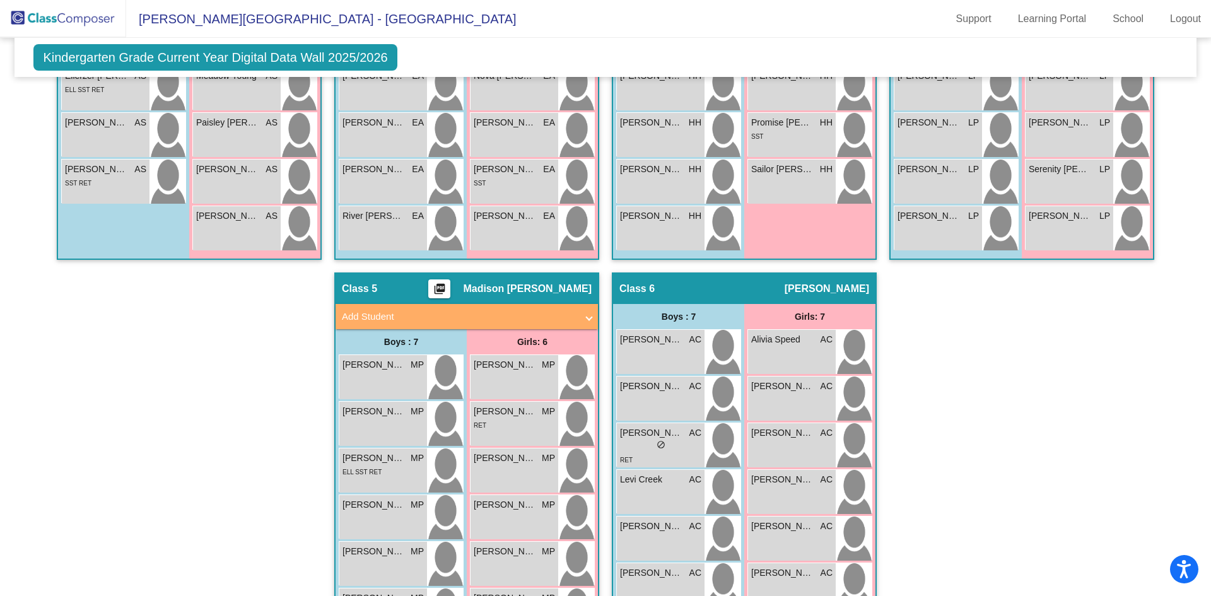
scroll to position [598, 0]
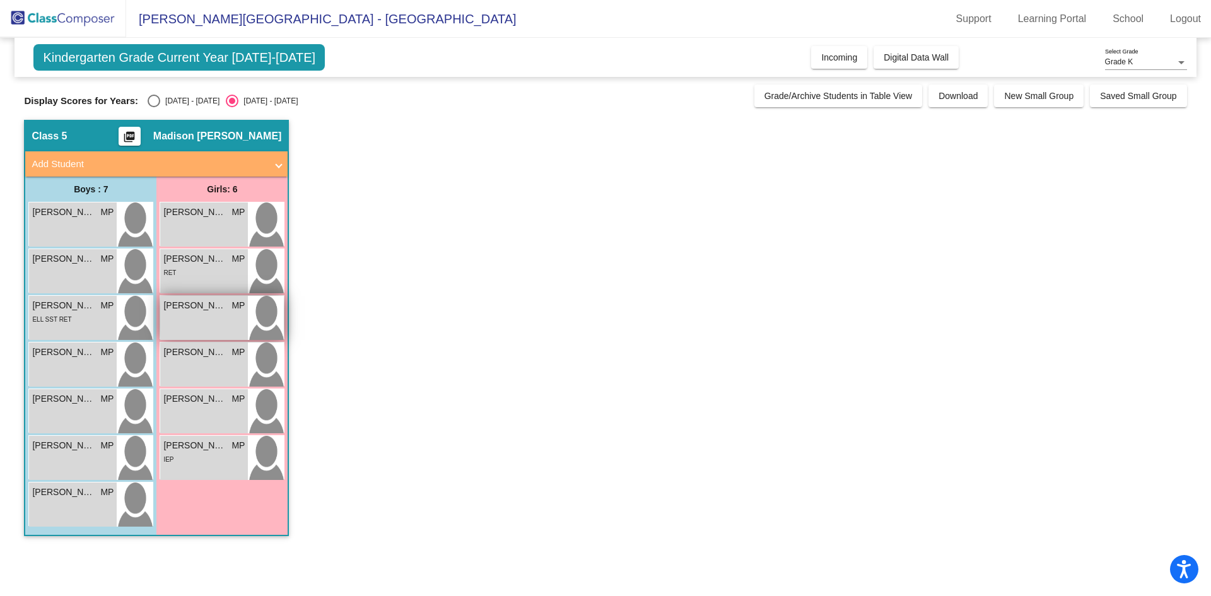
click at [242, 314] on div "[PERSON_NAME] MP lock do_not_disturb_alt" at bounding box center [204, 318] width 88 height 44
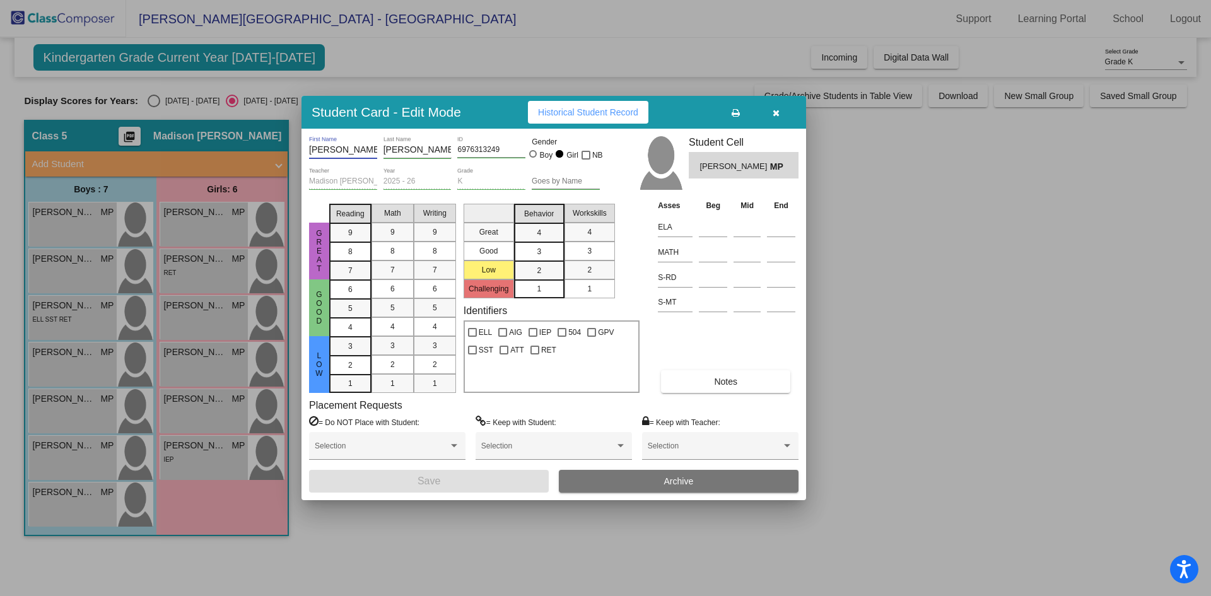
click at [319, 151] on input "Lani" at bounding box center [343, 150] width 68 height 10
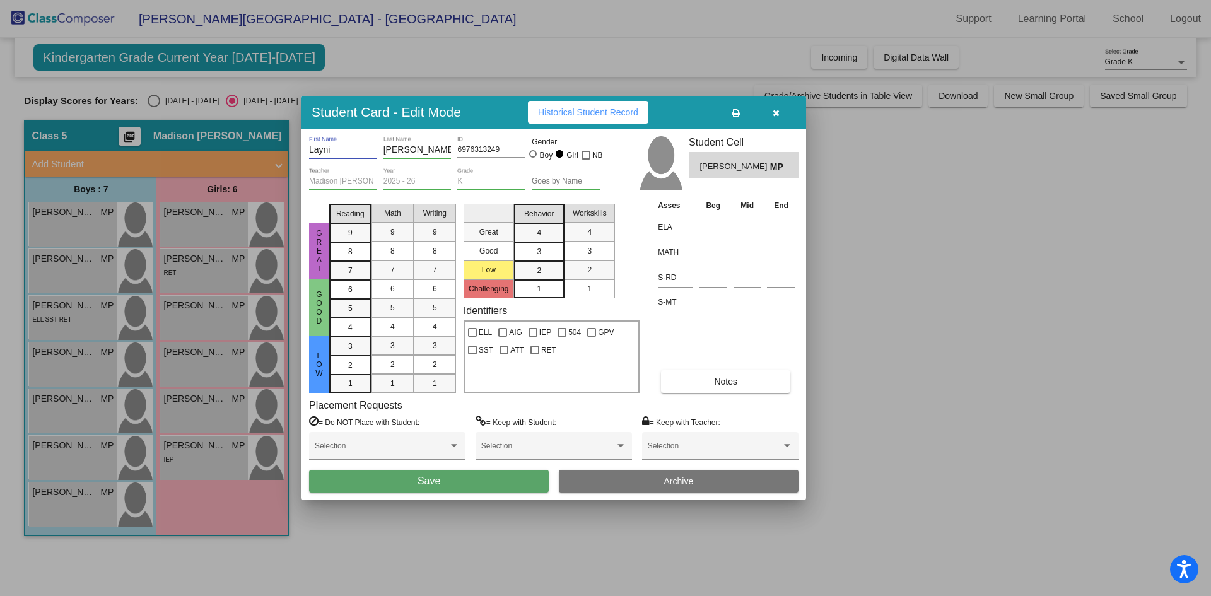
type input "Layni"
click at [451, 481] on button "Save" at bounding box center [429, 481] width 240 height 23
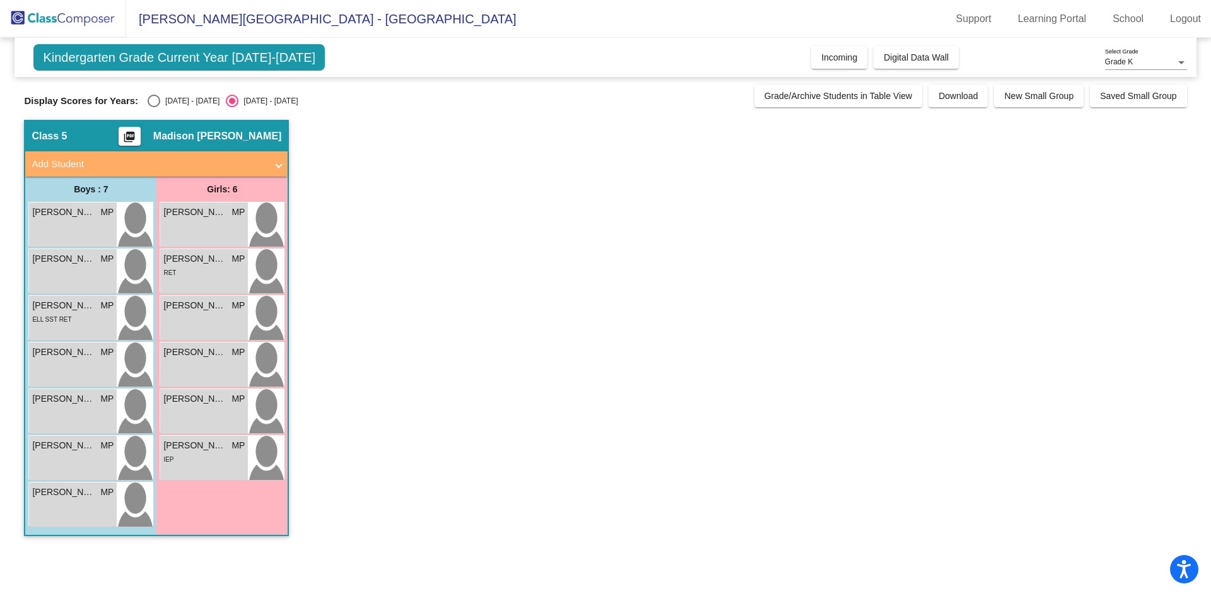
click at [206, 158] on mat-panel-title "Add Student" at bounding box center [149, 164] width 235 height 15
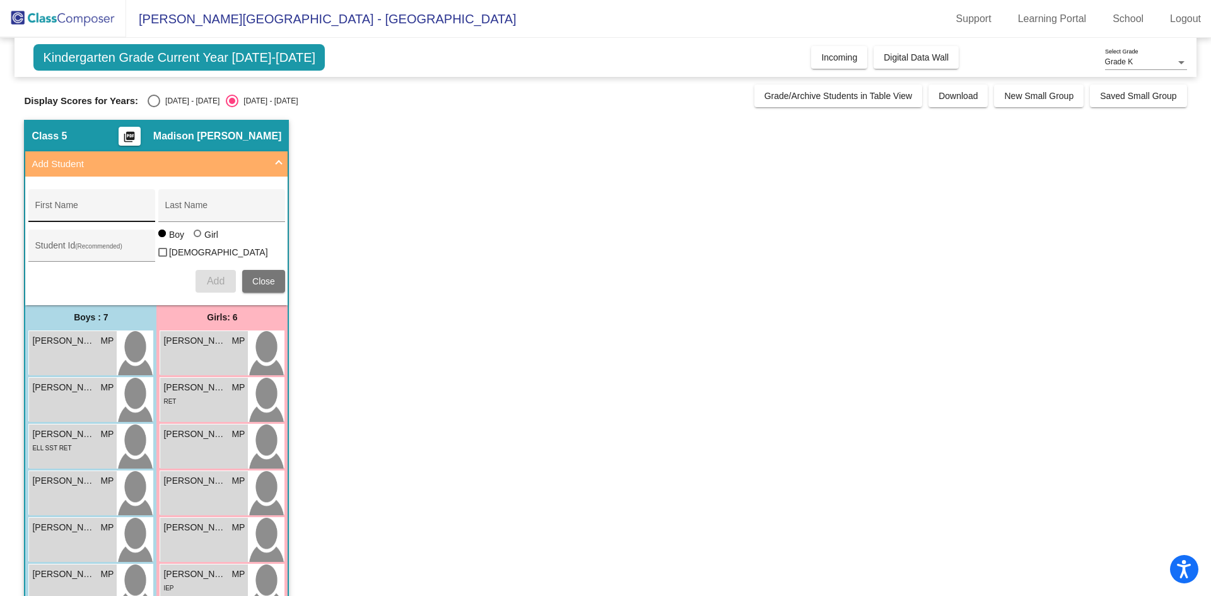
click at [92, 197] on div "First Name" at bounding box center [92, 209] width 114 height 26
type input "Kehlani"
type input "Emilien"
click at [94, 247] on input "Student Id (Recommended)" at bounding box center [92, 250] width 114 height 10
type input "4134412285"
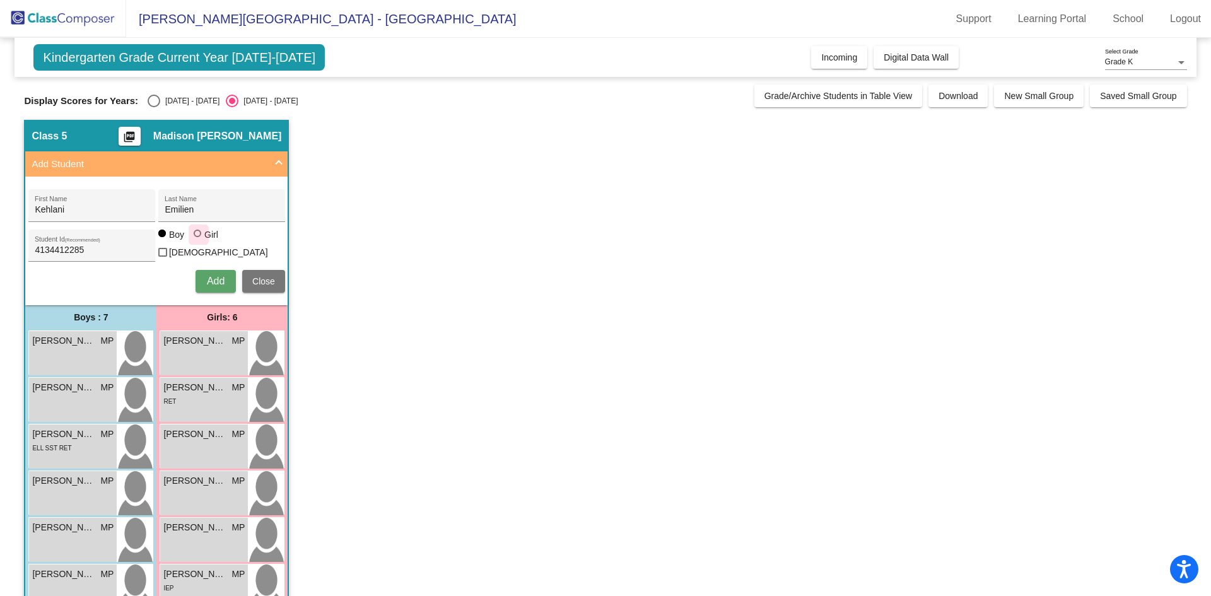
click at [200, 237] on div at bounding box center [198, 234] width 8 height 8
click at [199, 240] on input "Girl" at bounding box center [198, 240] width 1 height 1
radio input "true"
click at [212, 276] on span "Add" at bounding box center [216, 281] width 18 height 11
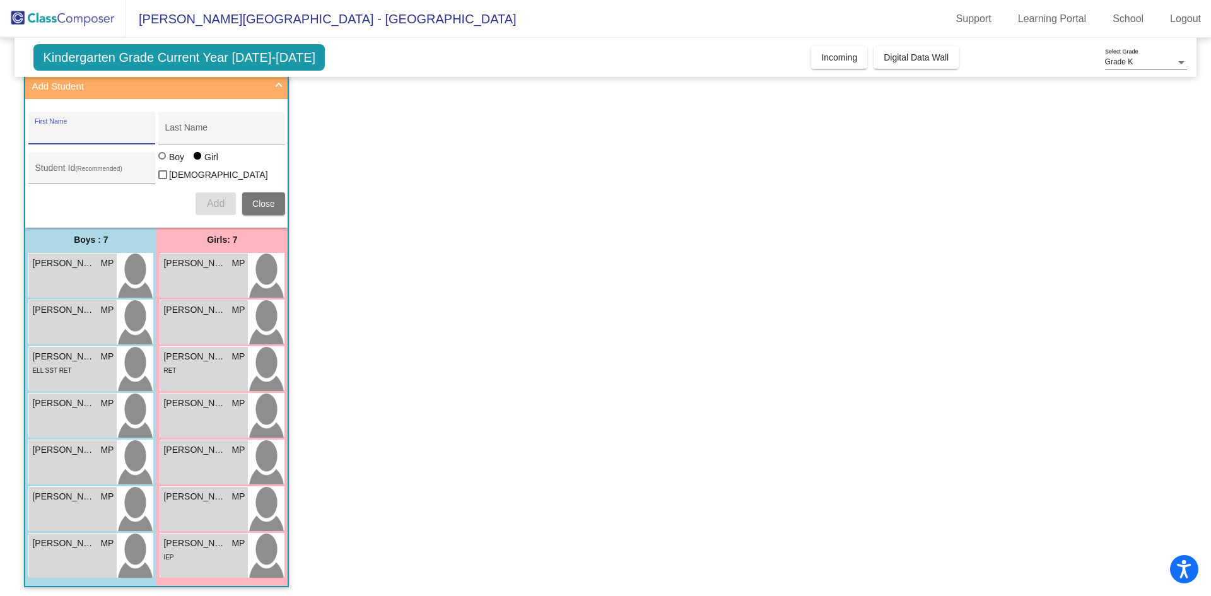
scroll to position [78, 0]
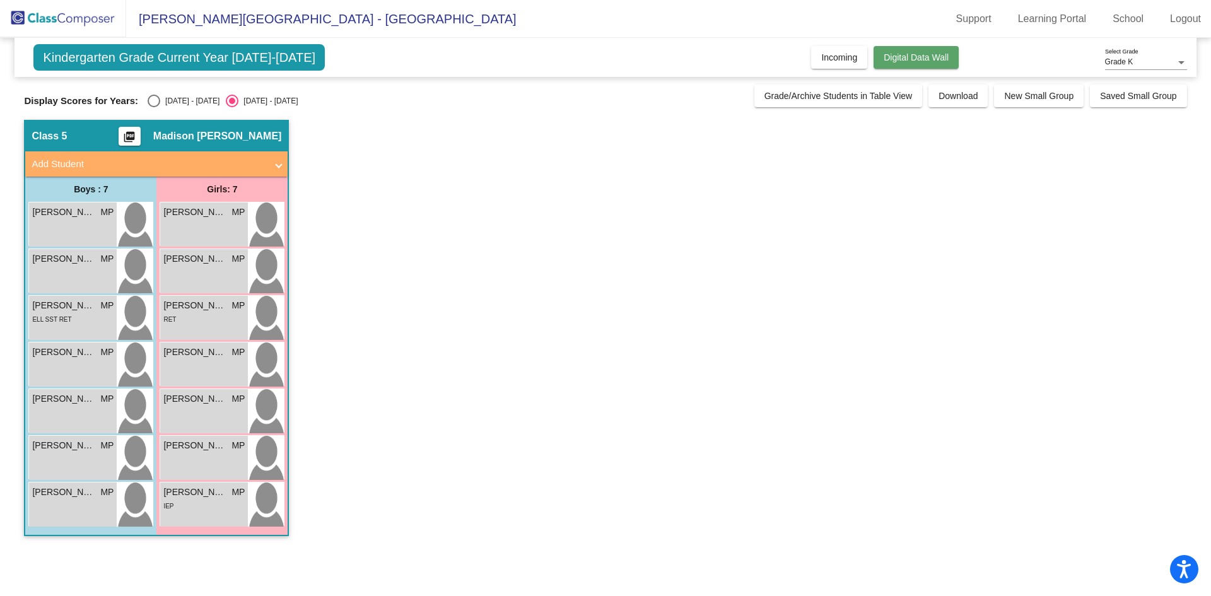
click at [930, 55] on span "Digital Data Wall" at bounding box center [916, 57] width 65 height 10
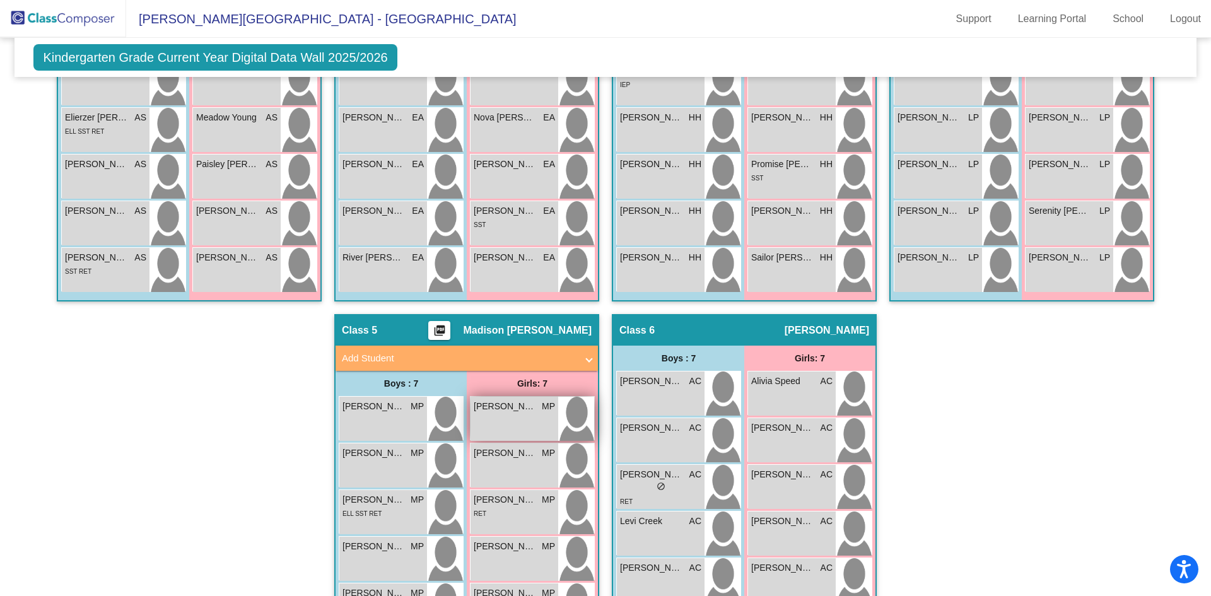
scroll to position [598, 0]
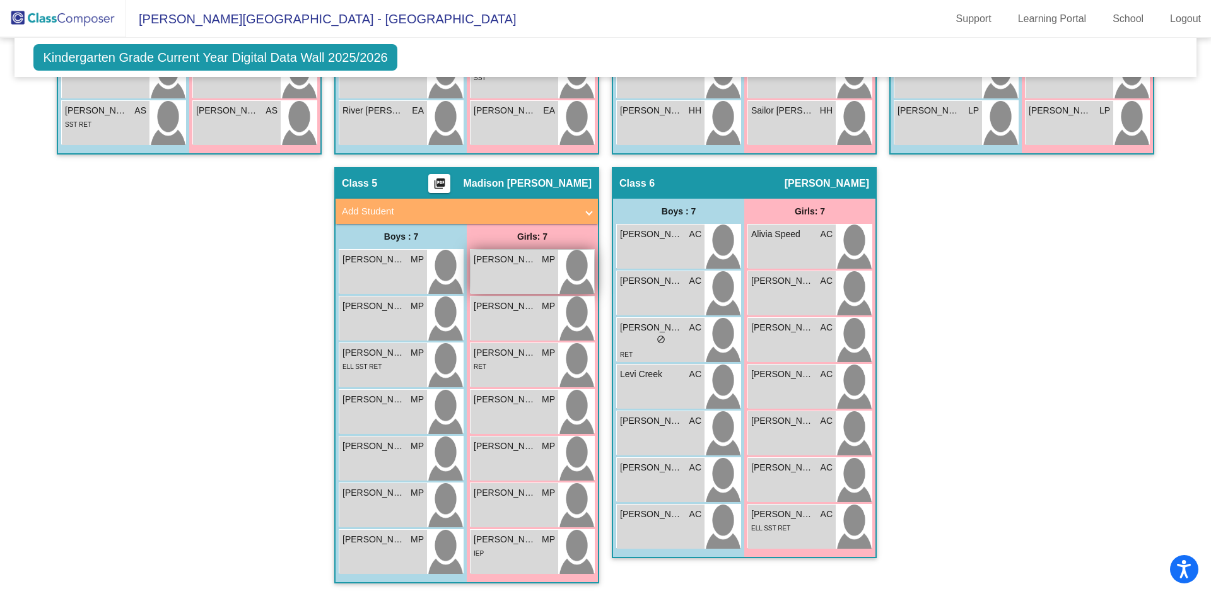
click at [524, 255] on span "[PERSON_NAME]" at bounding box center [505, 259] width 63 height 13
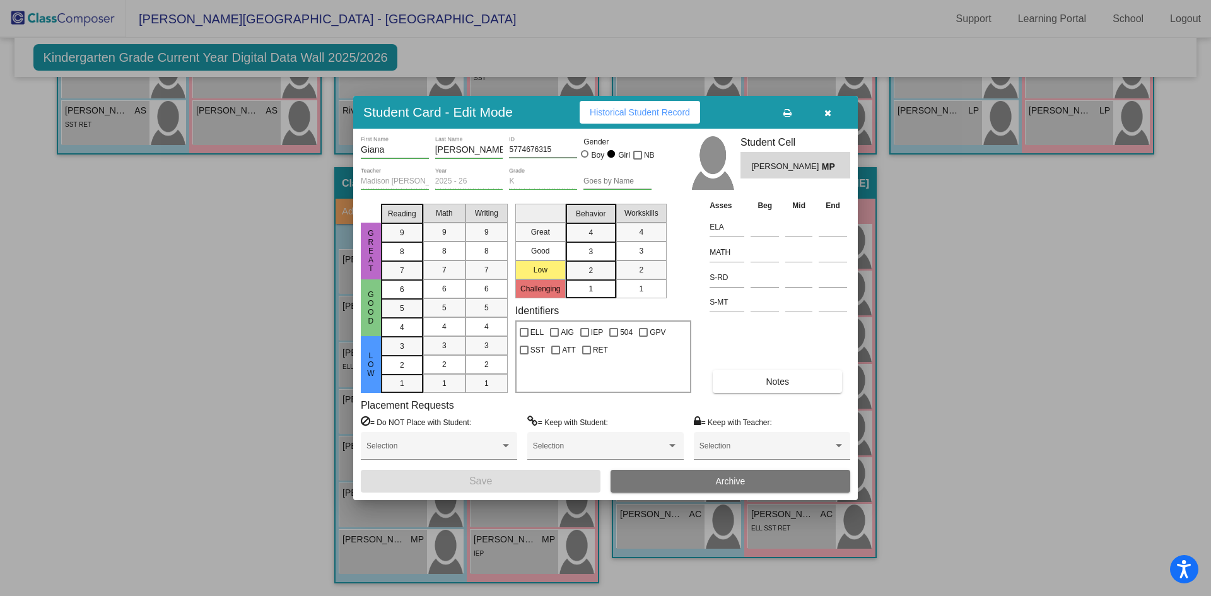
click at [823, 115] on button "button" at bounding box center [827, 112] width 40 height 23
